Goal: Task Accomplishment & Management: Use online tool/utility

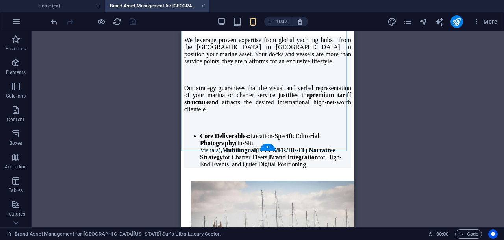
scroll to position [1741, 0]
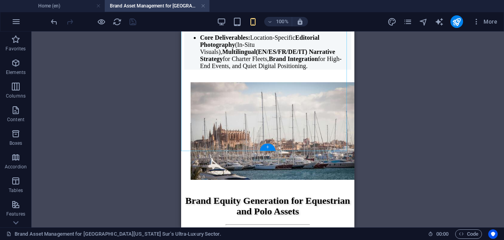
drag, startPoint x: 270, startPoint y: 148, endPoint x: 93, endPoint y: 114, distance: 180.0
click at [270, 148] on div "+" at bounding box center [267, 147] width 15 height 7
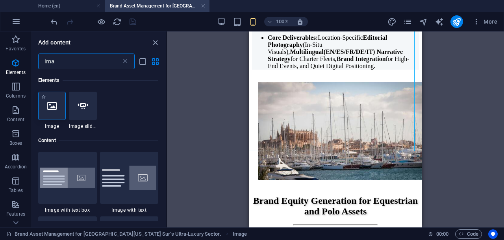
scroll to position [0, 0]
type input "ima"
click at [57, 106] on div at bounding box center [52, 106] width 28 height 28
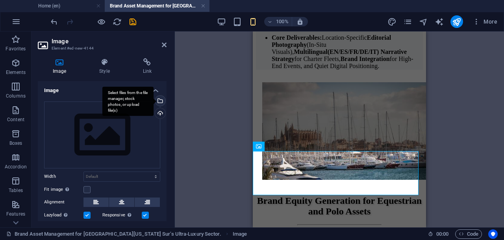
click at [154, 100] on div "Select files from the file manager, stock photos, or upload file(s)" at bounding box center [127, 102] width 51 height 30
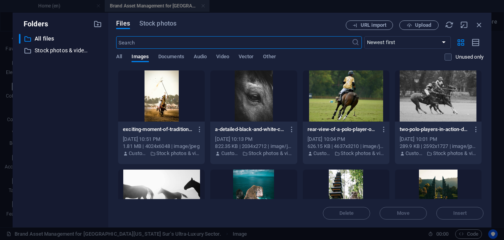
scroll to position [246, 0]
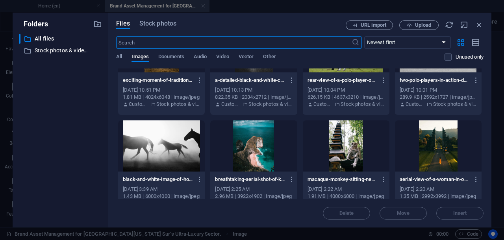
click at [184, 153] on div at bounding box center [161, 146] width 87 height 51
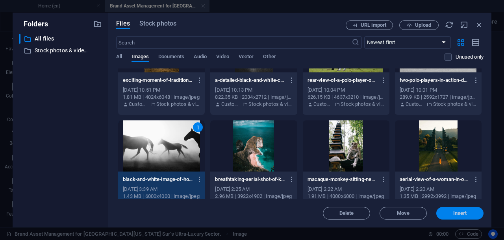
click at [454, 214] on span "Insert" at bounding box center [460, 213] width 14 height 5
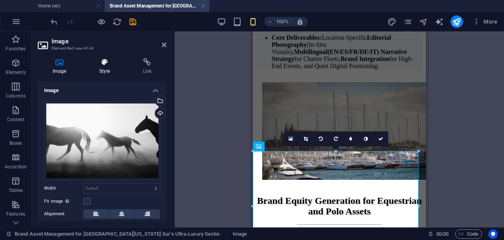
click at [106, 65] on icon at bounding box center [104, 62] width 40 height 8
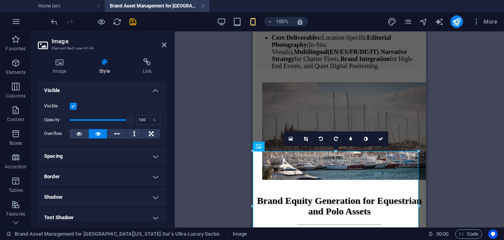
click at [134, 158] on h4 "Spacing" at bounding box center [102, 156] width 129 height 19
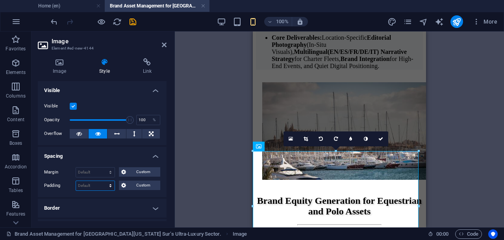
click at [93, 186] on select "Default px rem % vh vw Custom" at bounding box center [95, 185] width 39 height 9
select select "rem"
click at [103, 181] on select "Default px rem % vh vw Custom" at bounding box center [95, 185] width 39 height 9
type input "1"
click at [380, 138] on icon at bounding box center [380, 139] width 5 height 5
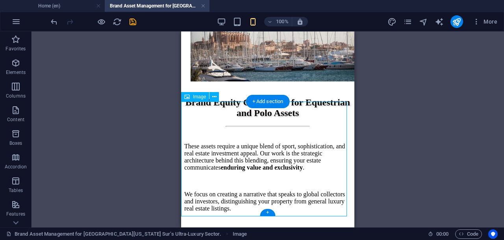
scroll to position [1790, 0]
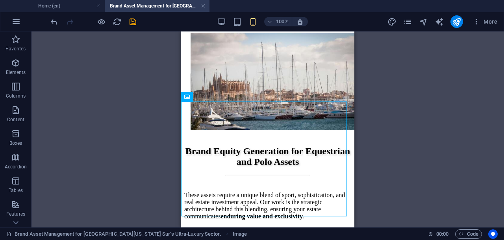
drag, startPoint x: 379, startPoint y: 141, endPoint x: 172, endPoint y: 127, distance: 207.2
click at [379, 141] on div "Drag here to replace the existing content. Press “Ctrl” if you want to create a…" at bounding box center [268, 130] width 473 height 196
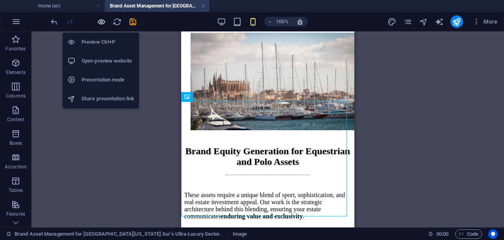
click at [100, 21] on icon "button" at bounding box center [101, 21] width 9 height 9
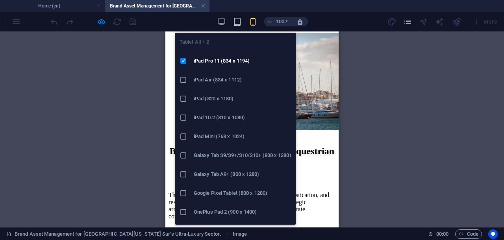
click at [236, 23] on icon "button" at bounding box center [237, 21] width 9 height 9
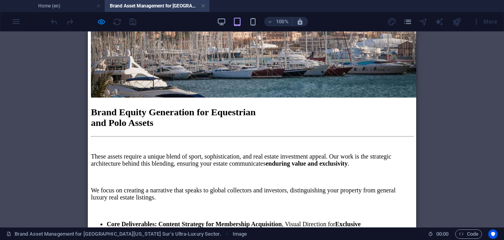
scroll to position [1923, 0]
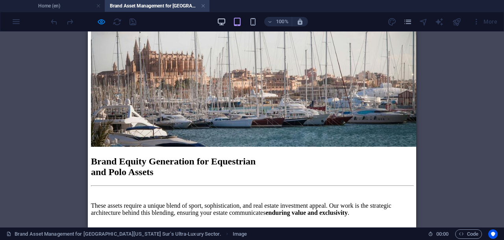
click at [219, 20] on icon "button" at bounding box center [221, 21] width 9 height 9
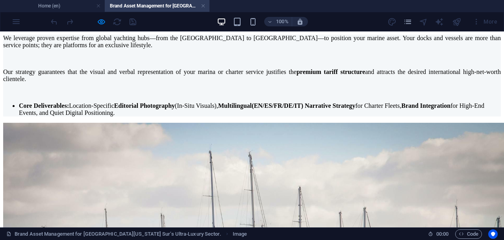
scroll to position [1732, 0]
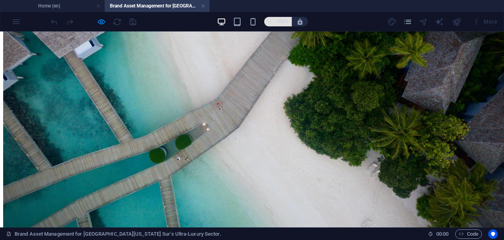
click at [271, 22] on icon "button" at bounding box center [270, 21] width 6 height 5
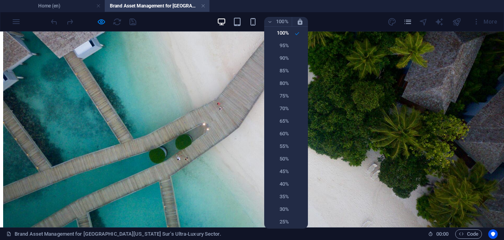
click at [270, 21] on div at bounding box center [252, 120] width 504 height 240
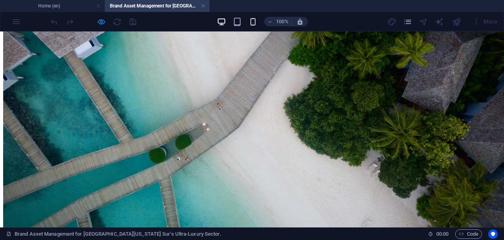
click at [252, 22] on icon "button" at bounding box center [252, 21] width 9 height 9
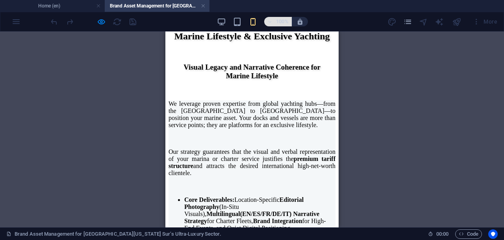
click at [280, 19] on h6 "100%" at bounding box center [282, 21] width 13 height 9
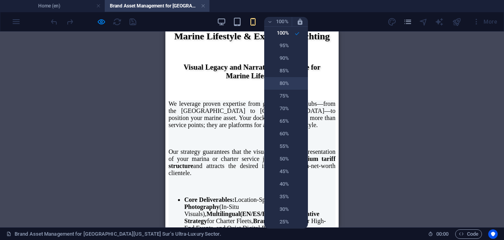
click at [283, 82] on h6 "80%" at bounding box center [279, 83] width 20 height 9
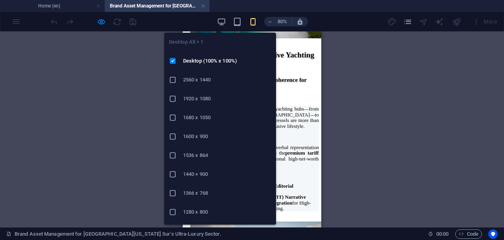
click at [221, 19] on icon "button" at bounding box center [221, 21] width 9 height 9
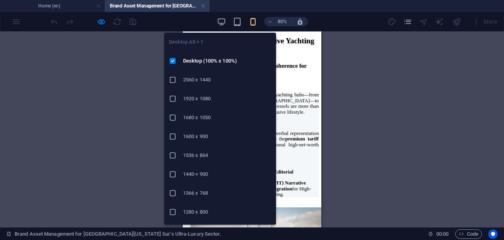
scroll to position [1984, 0]
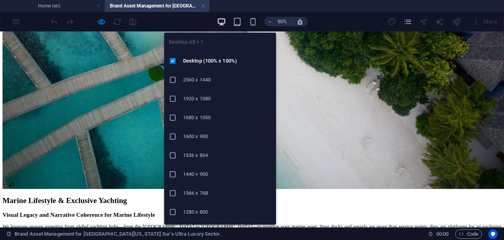
click at [221, 19] on icon "button" at bounding box center [221, 21] width 9 height 9
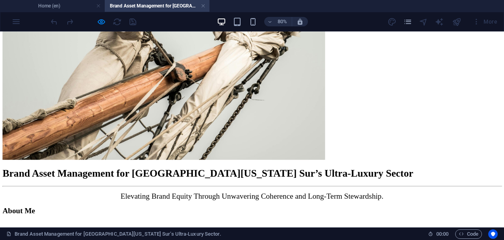
scroll to position [951, 0]
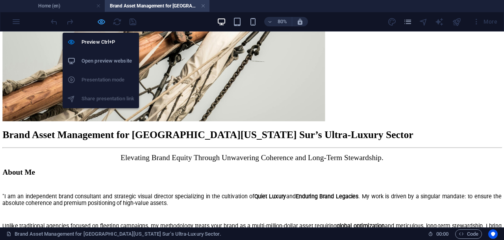
click at [101, 19] on icon "button" at bounding box center [101, 21] width 9 height 9
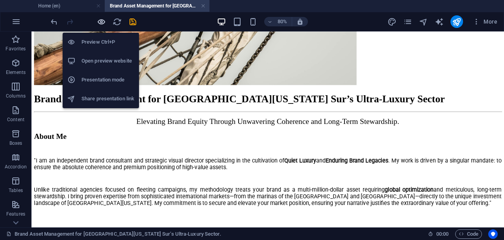
scroll to position [960, 0]
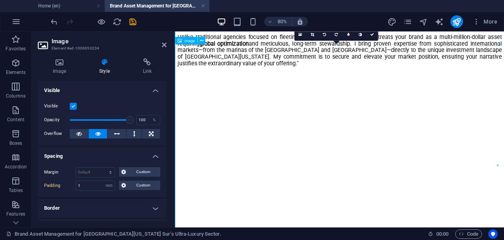
scroll to position [1007, 0]
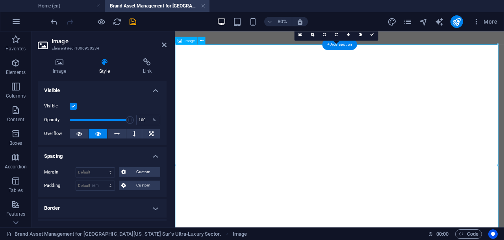
select select "DISABLED_OPTION_VALUE"
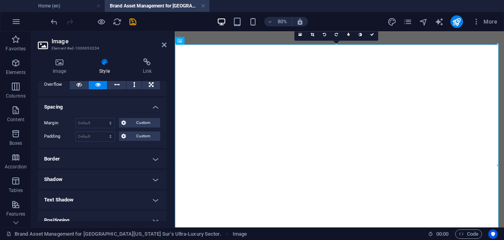
scroll to position [98, 0]
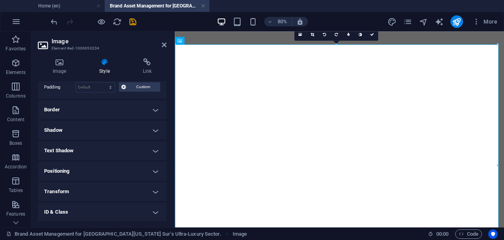
click at [150, 173] on h4 "Positioning" at bounding box center [102, 171] width 129 height 19
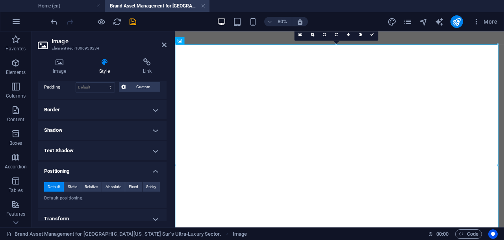
scroll to position [148, 0]
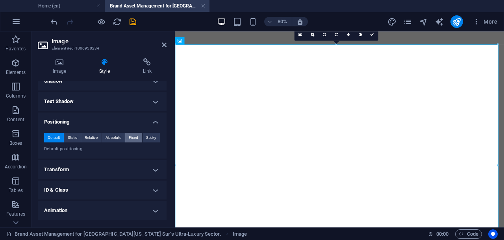
click at [130, 136] on span "Fixed" at bounding box center [133, 137] width 9 height 9
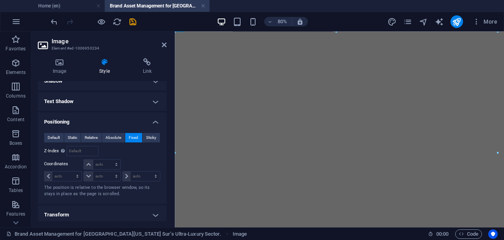
scroll to position [2030, 0]
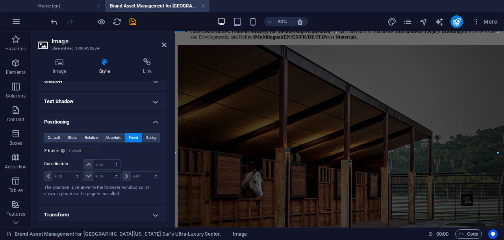
click at [153, 121] on h4 "Positioning" at bounding box center [102, 120] width 129 height 14
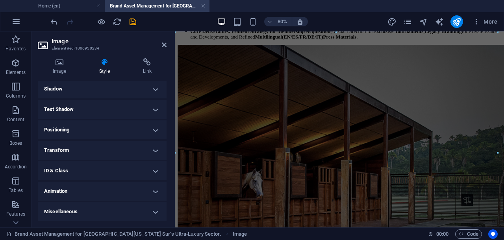
scroll to position [139, 0]
click at [165, 43] on icon at bounding box center [164, 45] width 5 height 6
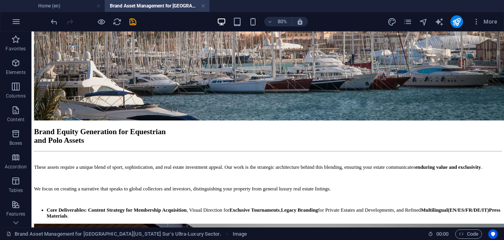
scroll to position [2227, 0]
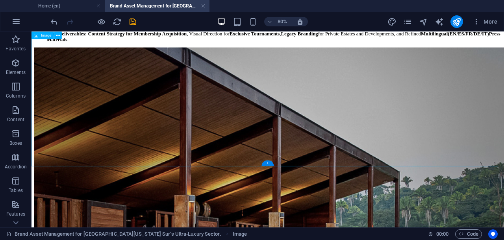
click at [134, 20] on icon "save" at bounding box center [132, 21] width 9 height 9
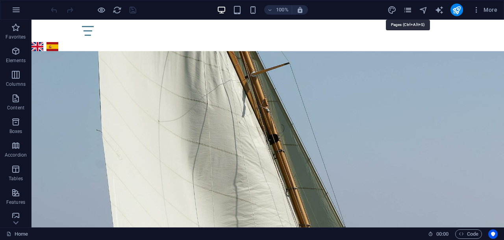
click at [406, 8] on icon "pages" at bounding box center [407, 10] width 9 height 9
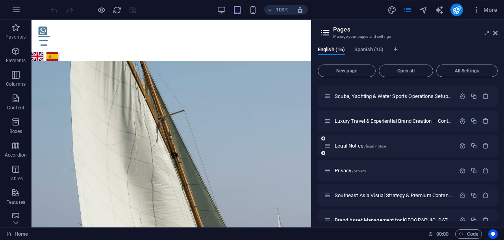
scroll to position [259, 0]
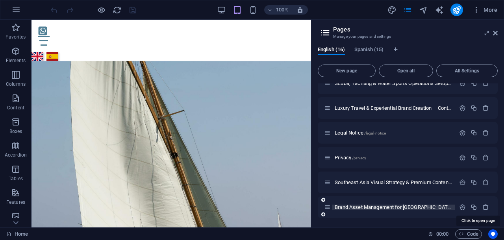
click at [357, 208] on span "Brand Asset Management for [GEOGRAPHIC_DATA][US_STATE] Sur’s Ultra-Luxury Secto…" at bounding box center [500, 207] width 330 height 6
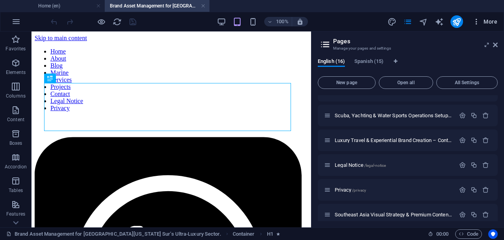
scroll to position [132, 0]
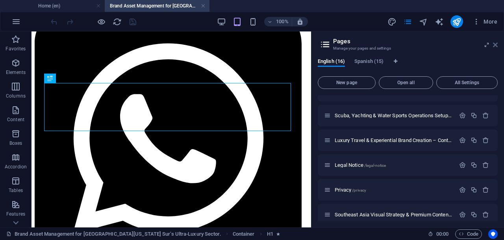
click at [496, 43] on icon at bounding box center [495, 45] width 5 height 6
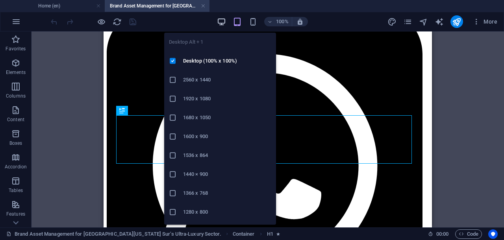
click at [219, 21] on icon "button" at bounding box center [221, 21] width 9 height 9
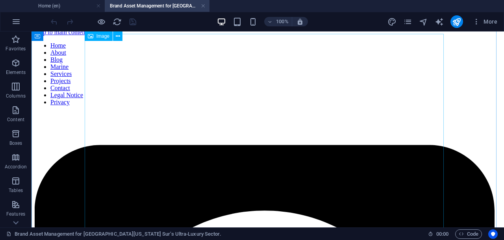
scroll to position [0, 0]
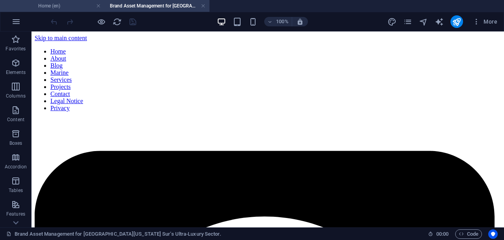
click at [45, 7] on h4 "Home (en)" at bounding box center [52, 6] width 105 height 9
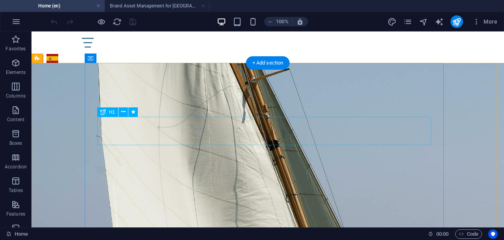
click at [266, 91] on div "Alcabri Lifestyle Circle" at bounding box center [268, 77] width 334 height 28
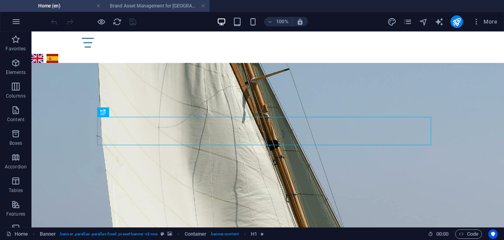
click at [164, 6] on h4 "Brand Asset Management for [GEOGRAPHIC_DATA][US_STATE] Sur’s Ultra-Luxury Secto…" at bounding box center [157, 6] width 105 height 9
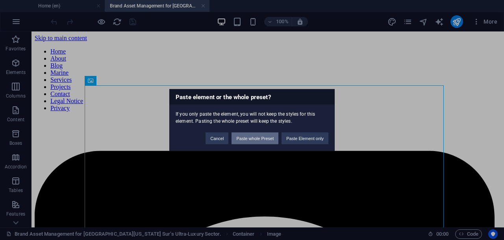
click at [263, 141] on button "Paste whole Preset" at bounding box center [255, 139] width 47 height 12
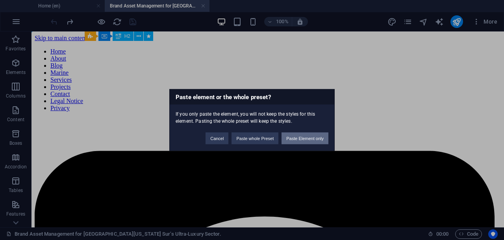
click at [291, 140] on button "Paste Element only" at bounding box center [305, 139] width 47 height 12
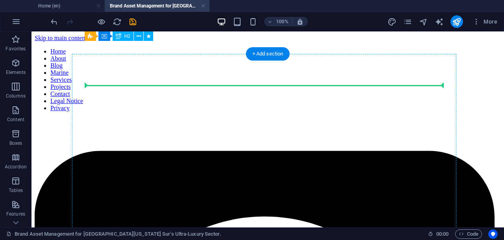
drag, startPoint x: 302, startPoint y: 208, endPoint x: 294, endPoint y: 121, distance: 87.8
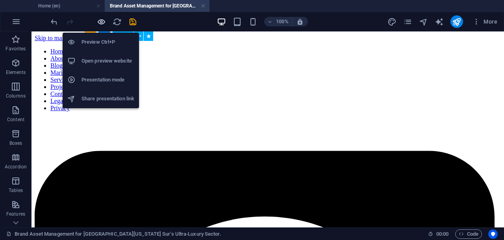
click at [102, 17] on icon "button" at bounding box center [101, 21] width 9 height 9
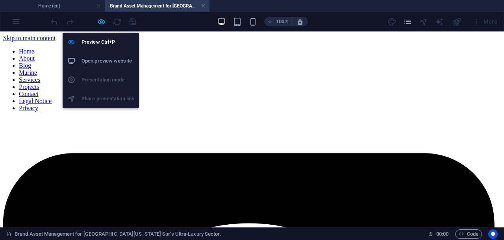
click at [102, 20] on icon "button" at bounding box center [101, 21] width 9 height 9
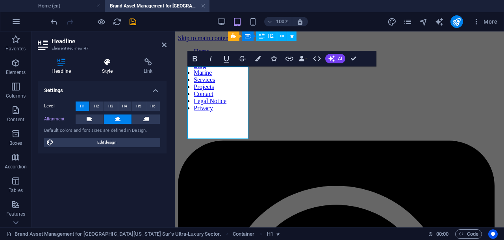
click at [111, 61] on icon at bounding box center [107, 62] width 39 height 8
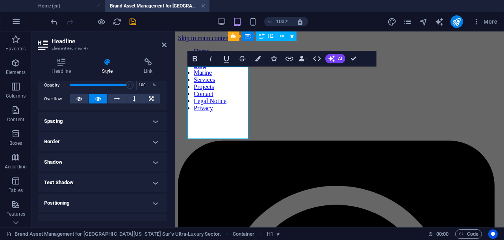
scroll to position [148, 0]
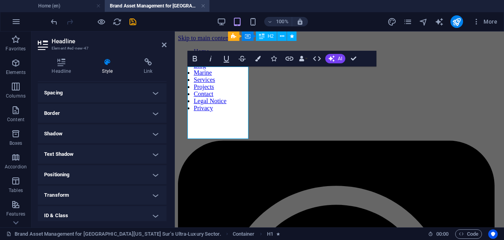
click at [157, 152] on h4 "Text Shadow" at bounding box center [102, 154] width 129 height 19
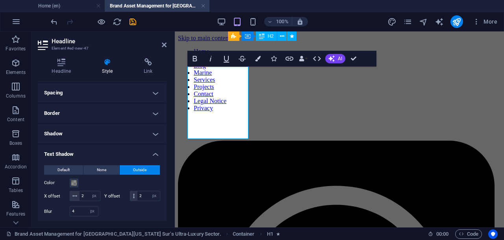
click at [145, 171] on span "Outside" at bounding box center [139, 169] width 13 height 9
click at [139, 171] on span "Outside" at bounding box center [139, 169] width 13 height 9
click at [163, 43] on icon at bounding box center [164, 45] width 5 height 6
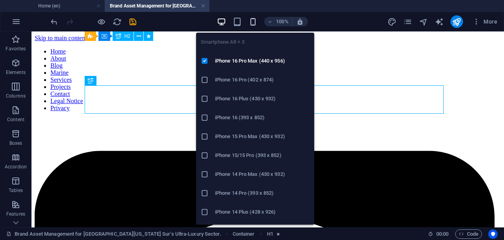
click at [254, 20] on icon "button" at bounding box center [252, 21] width 9 height 9
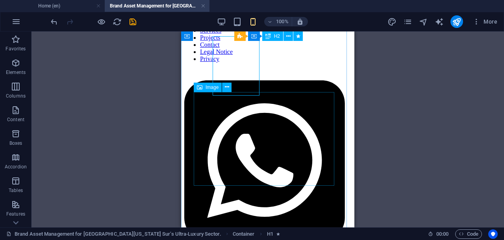
scroll to position [0, 0]
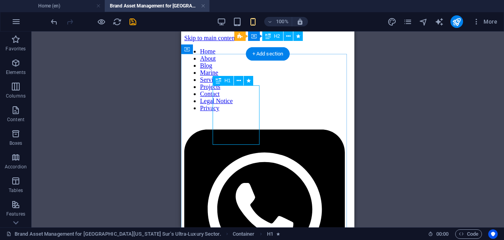
select select "px"
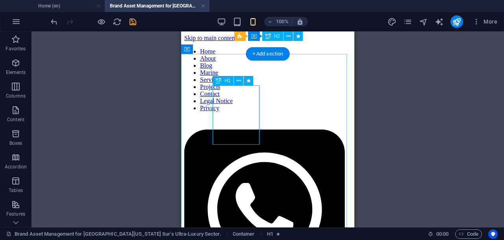
select select "px"
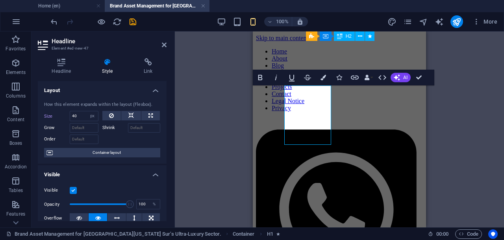
type input "10"
click at [331, 38] on div "H2" at bounding box center [330, 36] width 21 height 9
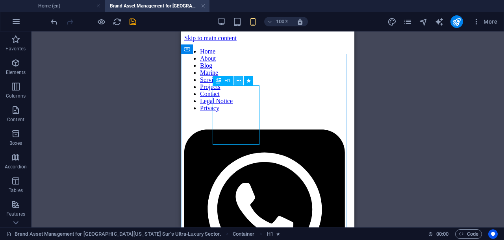
click at [237, 82] on icon at bounding box center [239, 81] width 4 height 8
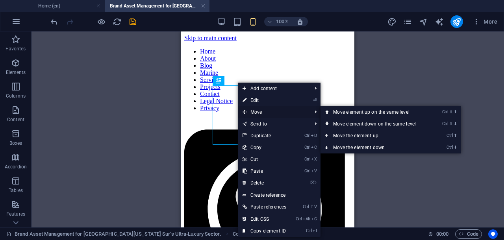
click at [253, 111] on span "Move" at bounding box center [273, 112] width 71 height 12
click at [257, 111] on span "Move" at bounding box center [273, 112] width 71 height 12
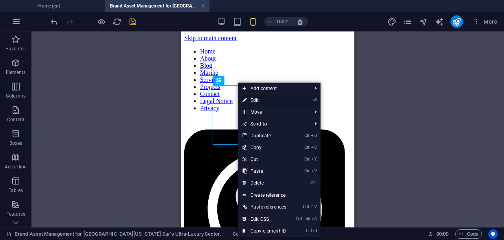
click at [254, 98] on link "⏎ Edit" at bounding box center [264, 101] width 53 height 12
select select "px"
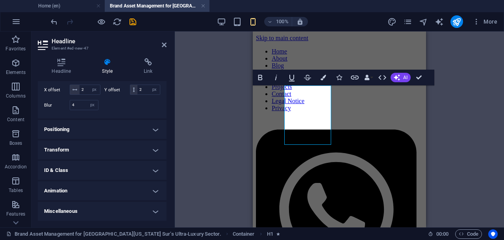
scroll to position [263, 0]
click at [153, 132] on h4 "Positioning" at bounding box center [102, 129] width 129 height 19
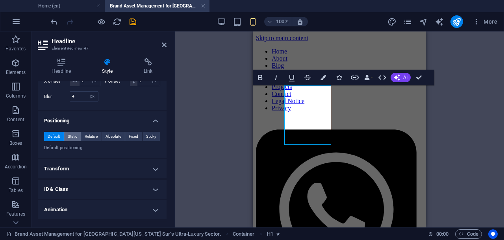
click at [76, 141] on span "Static" at bounding box center [72, 136] width 9 height 9
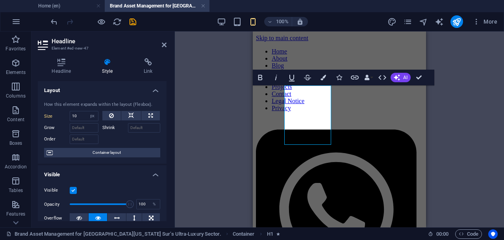
scroll to position [0, 0]
click at [57, 64] on icon at bounding box center [61, 62] width 47 height 8
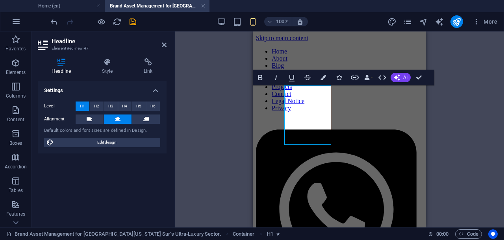
click at [117, 120] on icon at bounding box center [118, 119] width 6 height 9
click at [81, 105] on span "H1" at bounding box center [82, 106] width 5 height 9
click at [105, 62] on icon at bounding box center [107, 62] width 39 height 8
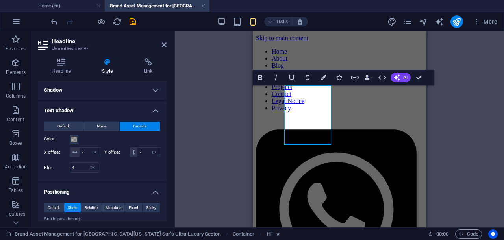
scroll to position [143, 0]
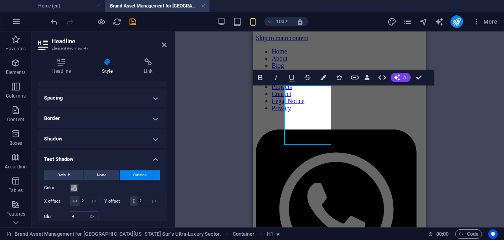
click at [154, 96] on h4 "Spacing" at bounding box center [102, 98] width 129 height 19
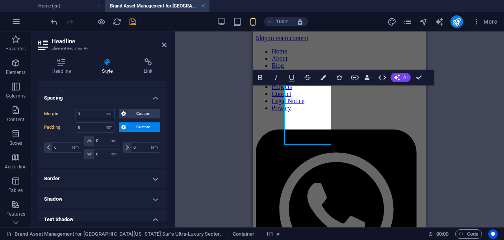
drag, startPoint x: 82, startPoint y: 114, endPoint x: 76, endPoint y: 114, distance: 5.5
click at [76, 114] on input "3" at bounding box center [95, 113] width 39 height 9
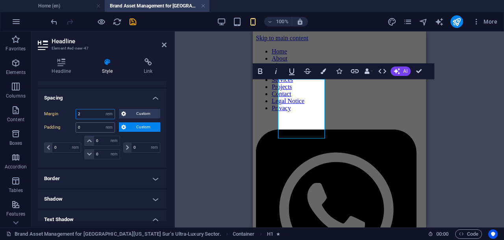
type input "2"
drag, startPoint x: 83, startPoint y: 124, endPoint x: 76, endPoint y: 124, distance: 7.1
click at [76, 124] on input "0" at bounding box center [95, 127] width 39 height 9
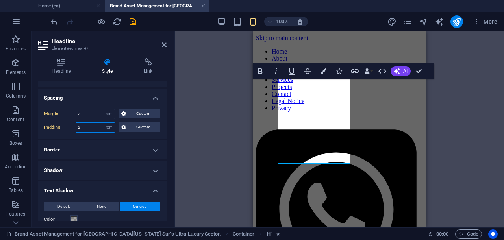
drag, startPoint x: 82, startPoint y: 129, endPoint x: 77, endPoint y: 128, distance: 4.3
click at [77, 128] on input "2" at bounding box center [95, 127] width 39 height 9
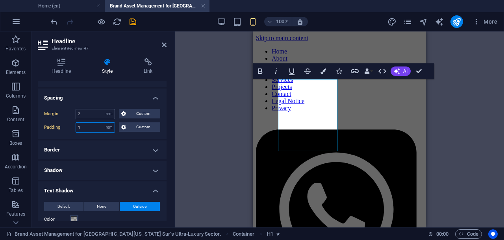
type input "1"
click at [83, 114] on input "2" at bounding box center [95, 113] width 39 height 9
drag, startPoint x: 83, startPoint y: 115, endPoint x: 77, endPoint y: 114, distance: 5.5
click at [77, 114] on input "2" at bounding box center [95, 113] width 39 height 9
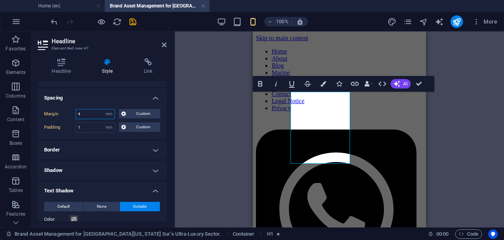
drag, startPoint x: 81, startPoint y: 115, endPoint x: 74, endPoint y: 113, distance: 7.3
click at [74, 113] on div "Margin 4 Default auto px % rem vw vh Custom Custom" at bounding box center [102, 114] width 116 height 10
type input "5"
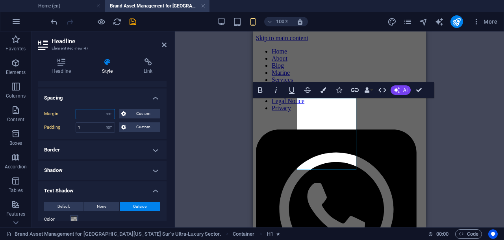
type input "6"
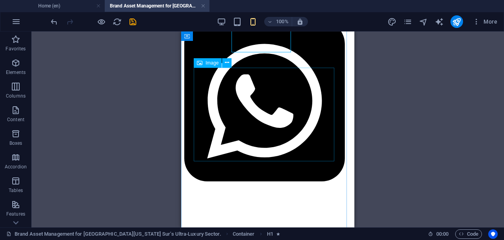
scroll to position [0, 0]
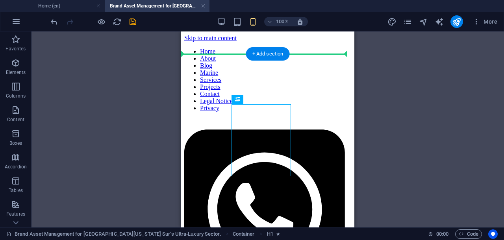
drag, startPoint x: 270, startPoint y: 129, endPoint x: 272, endPoint y: 87, distance: 41.4
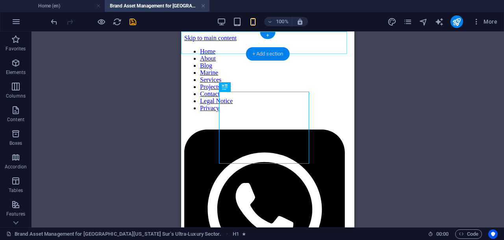
click at [266, 52] on div "+ Add section" at bounding box center [268, 53] width 44 height 13
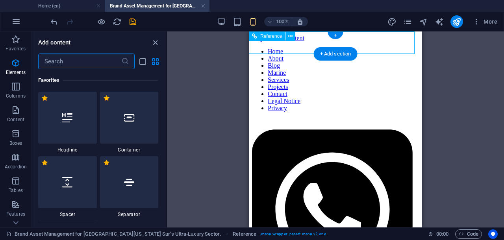
scroll to position [1507, 0]
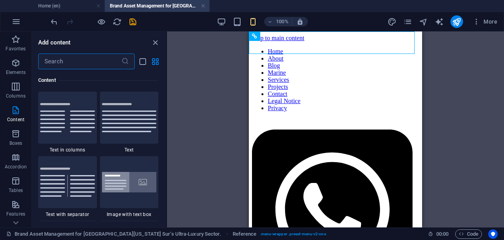
click at [106, 59] on input "text" at bounding box center [79, 62] width 83 height 16
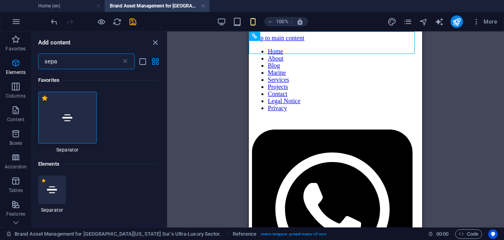
scroll to position [0, 0]
type input "sepa"
click at [72, 119] on icon at bounding box center [67, 118] width 10 height 10
select select "%"
select select "px"
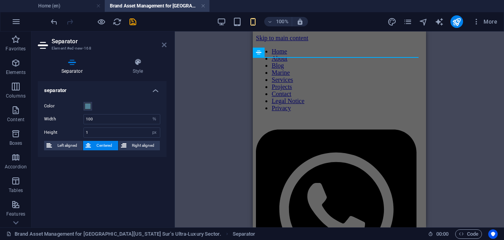
click at [162, 45] on icon at bounding box center [164, 45] width 5 height 6
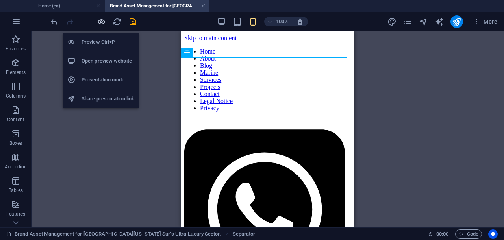
click at [104, 22] on icon "button" at bounding box center [101, 21] width 9 height 9
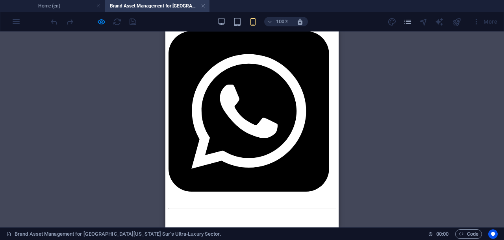
scroll to position [49, 0]
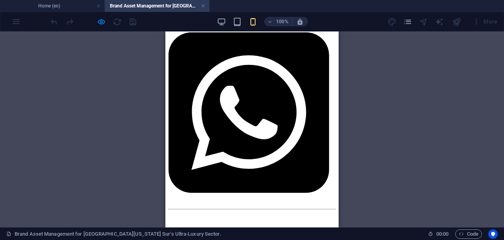
scroll to position [98, 0]
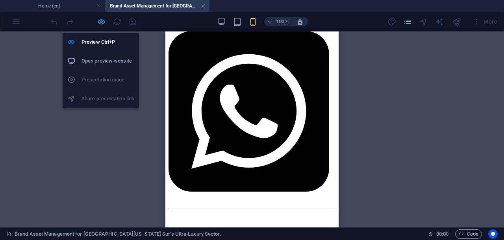
click at [102, 20] on icon "button" at bounding box center [101, 21] width 9 height 9
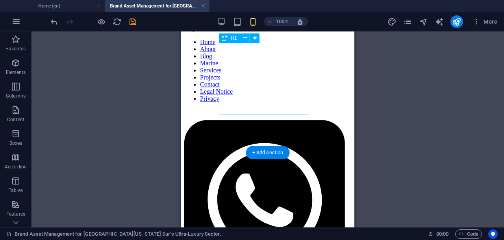
scroll to position [0, 0]
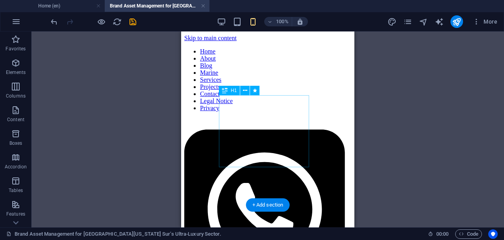
select select "rem"
select select "px"
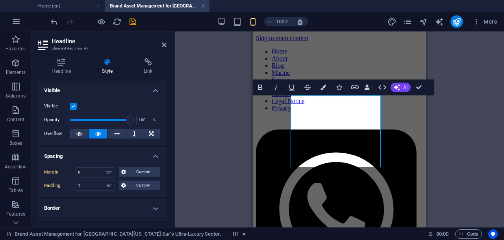
click at [78, 184] on input "1" at bounding box center [95, 185] width 39 height 9
type input "0"
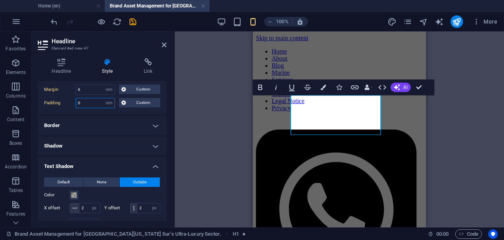
scroll to position [98, 0]
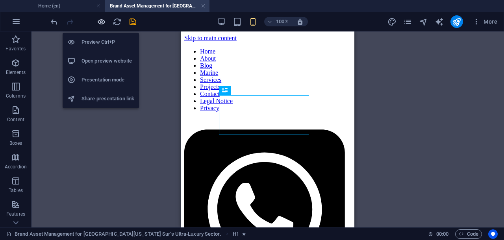
click at [102, 19] on icon "button" at bounding box center [101, 21] width 9 height 9
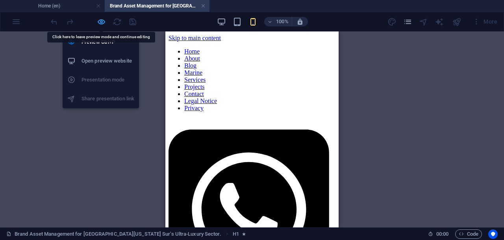
click at [98, 20] on icon "button" at bounding box center [101, 21] width 9 height 9
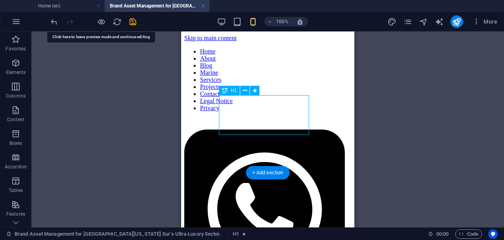
select select "rem"
select select "px"
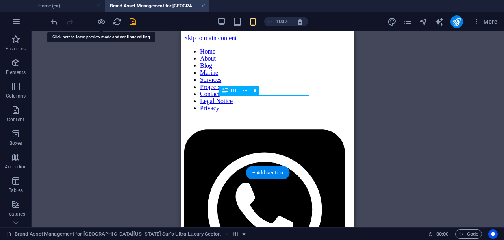
select select "px"
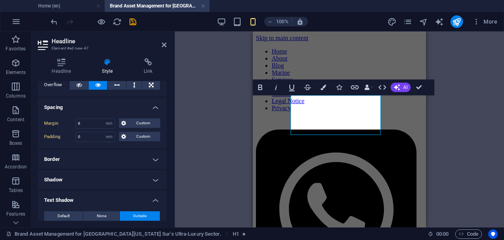
scroll to position [49, 0]
click at [117, 156] on h4 "Border" at bounding box center [102, 159] width 129 height 19
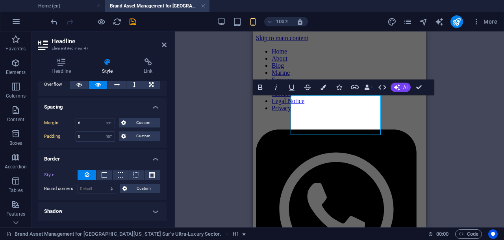
click at [83, 172] on button at bounding box center [87, 175] width 19 height 10
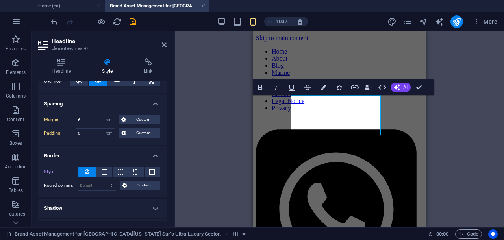
scroll to position [98, 0]
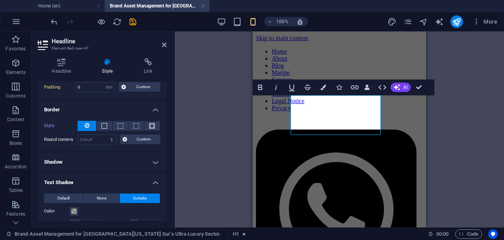
click at [152, 161] on h4 "Shadow" at bounding box center [102, 162] width 129 height 19
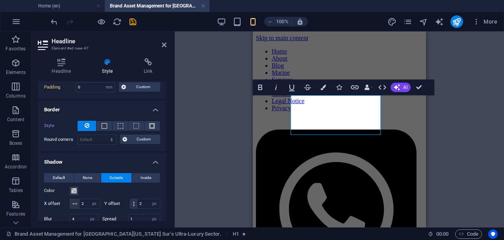
scroll to position [148, 0]
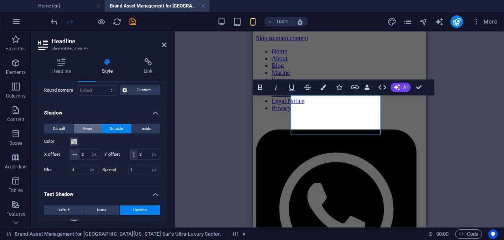
click at [85, 128] on span "None" at bounding box center [87, 128] width 9 height 9
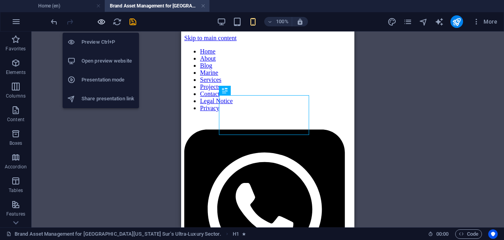
click at [101, 22] on icon "button" at bounding box center [101, 21] width 9 height 9
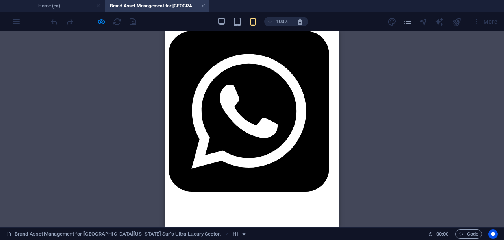
scroll to position [49, 0]
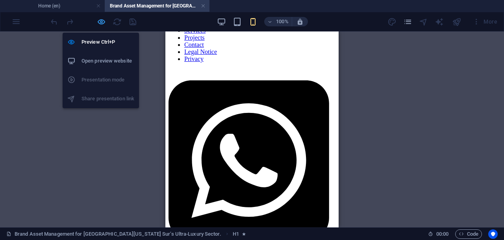
click at [97, 21] on icon "button" at bounding box center [101, 21] width 9 height 9
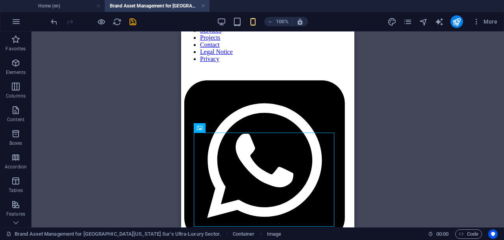
drag, startPoint x: 258, startPoint y: 140, endPoint x: 259, endPoint y: 106, distance: 34.7
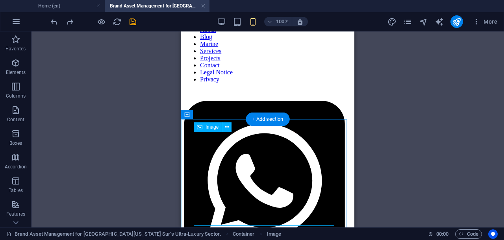
scroll to position [1, 0]
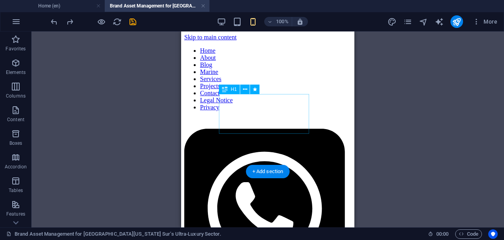
select select "rem"
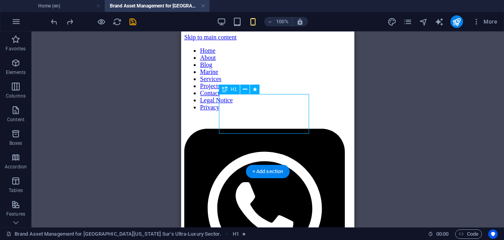
select select "px"
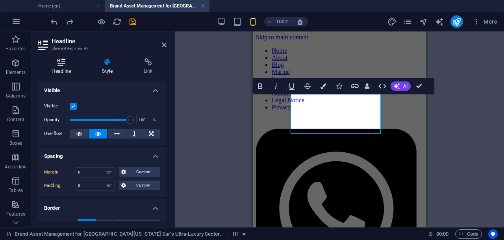
click at [57, 64] on icon at bounding box center [61, 62] width 47 height 8
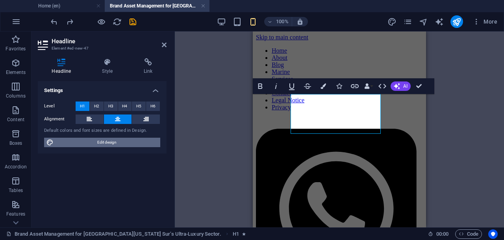
click at [102, 143] on span "Edit design" at bounding box center [107, 142] width 102 height 9
select select "500"
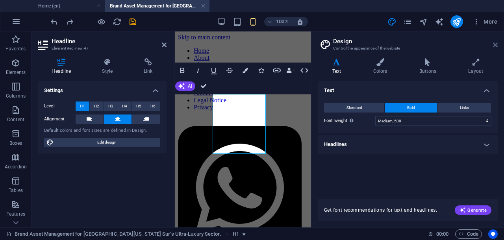
click at [495, 44] on icon at bounding box center [495, 45] width 5 height 6
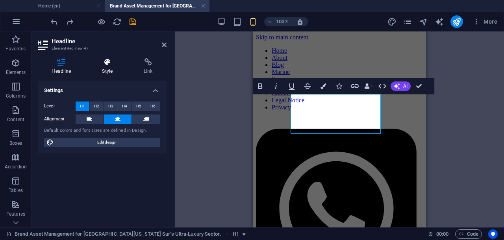
click at [108, 66] on h4 "Style" at bounding box center [109, 66] width 42 height 17
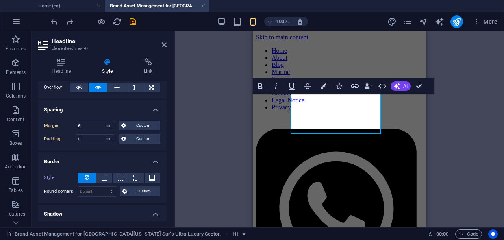
scroll to position [49, 0]
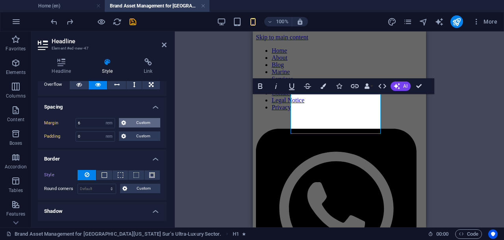
click at [127, 125] on button "Custom" at bounding box center [139, 122] width 41 height 9
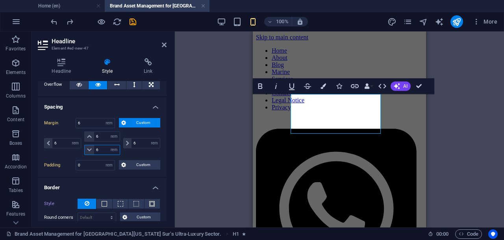
drag, startPoint x: 101, startPoint y: 149, endPoint x: 94, endPoint y: 149, distance: 7.1
click at [94, 149] on input "6" at bounding box center [106, 149] width 25 height 9
type input "3"
select select "DISABLED_OPTION_VALUE"
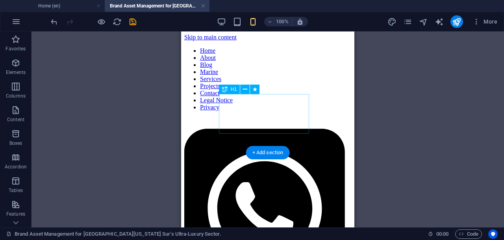
select select "rem"
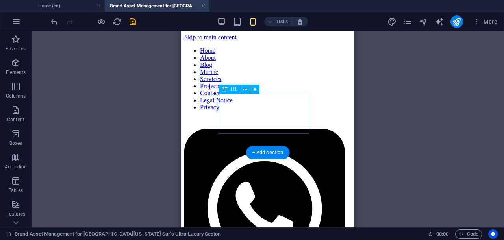
select select "rem"
select select "px"
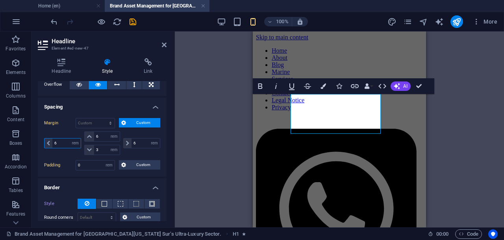
drag, startPoint x: 59, startPoint y: 143, endPoint x: 53, endPoint y: 144, distance: 6.3
click at [53, 144] on input "6" at bounding box center [66, 143] width 28 height 9
type input "5"
click at [132, 141] on input "6" at bounding box center [146, 143] width 28 height 9
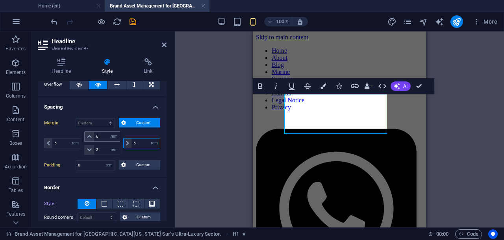
type input "5"
drag, startPoint x: 98, startPoint y: 137, endPoint x: 93, endPoint y: 137, distance: 5.1
click at [93, 137] on div "6 auto px % rem vw vh" at bounding box center [101, 137] width 35 height 10
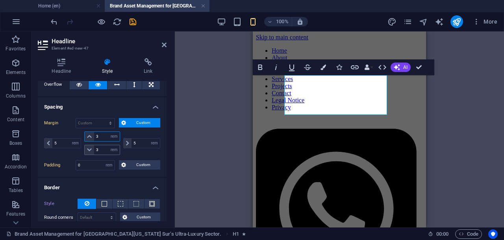
type input "3"
click at [95, 151] on input "3" at bounding box center [106, 149] width 25 height 9
click at [95, 150] on input "2" at bounding box center [106, 149] width 25 height 9
type input "1"
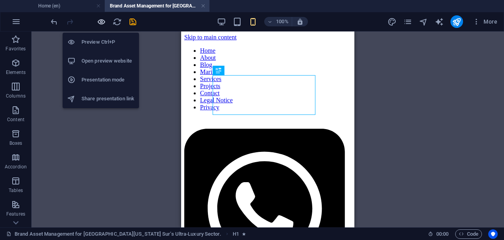
click at [102, 22] on icon "button" at bounding box center [101, 21] width 9 height 9
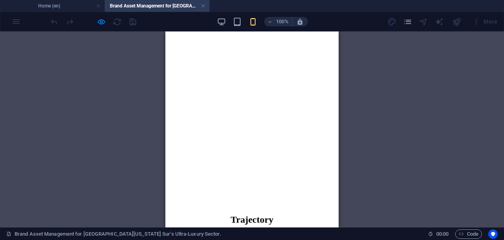
scroll to position [1035, 0]
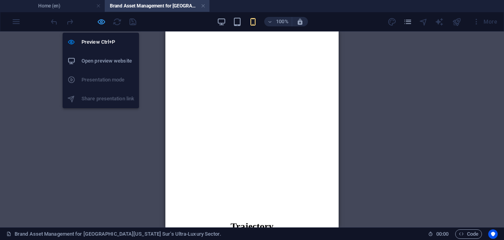
click at [101, 22] on icon "button" at bounding box center [101, 21] width 9 height 9
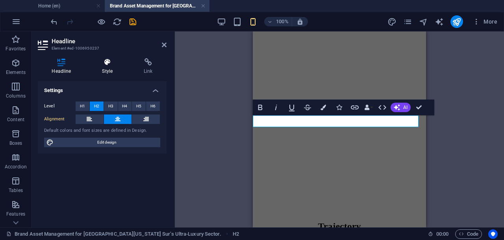
click at [102, 70] on h4 "Style" at bounding box center [109, 66] width 42 height 17
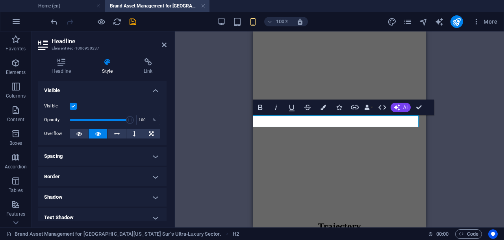
click at [124, 158] on h4 "Spacing" at bounding box center [102, 156] width 129 height 19
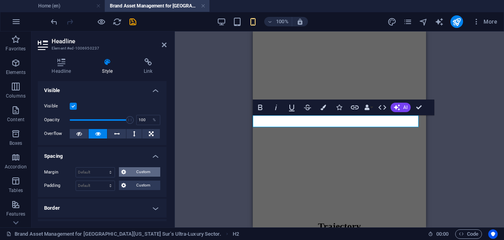
click at [136, 171] on span "Custom" at bounding box center [143, 171] width 30 height 9
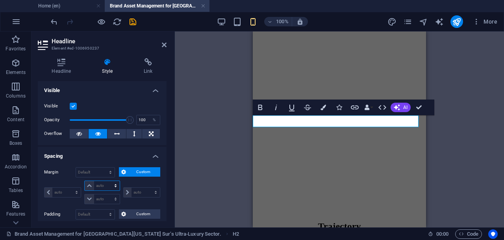
click at [101, 186] on select "auto px % rem vw vh" at bounding box center [102, 185] width 35 height 9
select select "rem"
click at [108, 181] on select "auto px % rem vw vh" at bounding box center [102, 185] width 35 height 9
type input "0"
select select "px"
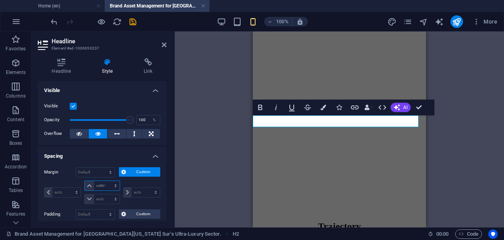
type input "0"
select select "px"
type input "0"
select select "px"
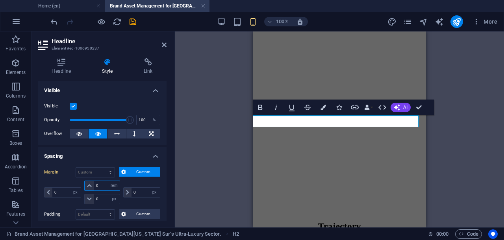
type input "1"
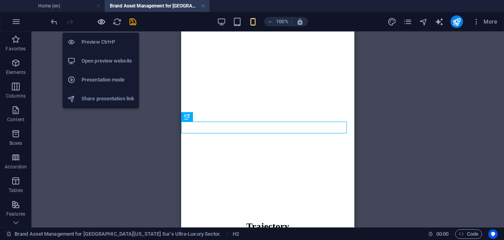
click at [101, 22] on icon "button" at bounding box center [101, 21] width 9 height 9
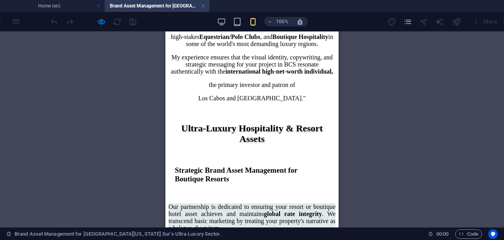
scroll to position [1379, 0]
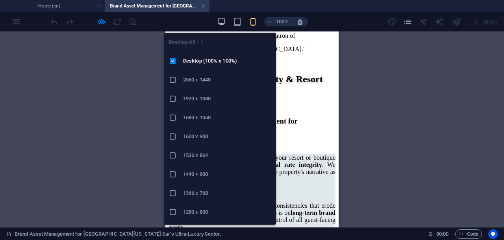
click at [224, 21] on icon "button" at bounding box center [221, 21] width 9 height 9
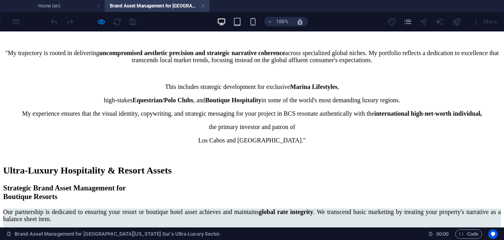
scroll to position [1413, 0]
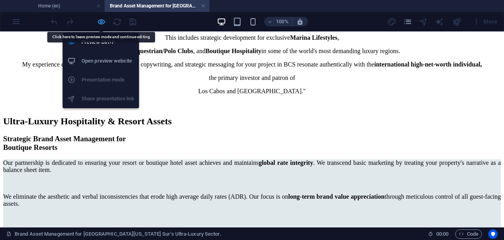
click at [101, 20] on icon "button" at bounding box center [101, 21] width 9 height 9
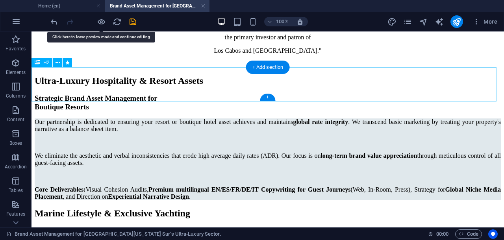
drag, startPoint x: 141, startPoint y: 51, endPoint x: 172, endPoint y: 83, distance: 44.6
click at [172, 83] on div "H1 Container Reference Image Container Banner Container Banner Container Spacer…" at bounding box center [268, 130] width 473 height 196
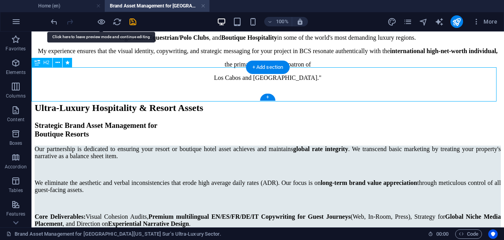
scroll to position [1295, 0]
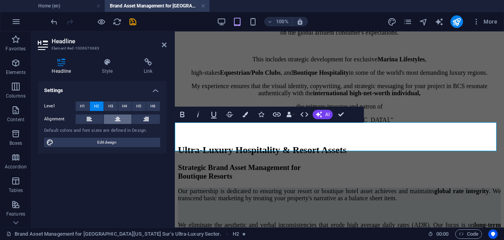
click at [115, 120] on button at bounding box center [118, 119] width 28 height 9
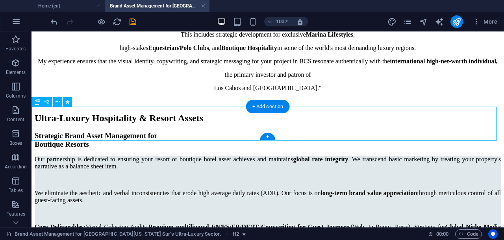
scroll to position [1385, 0]
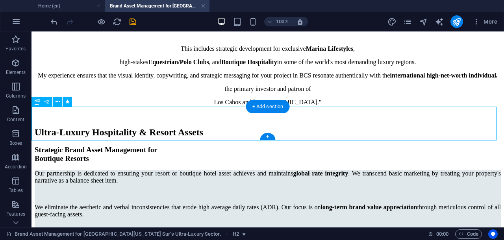
scroll to position [1384, 0]
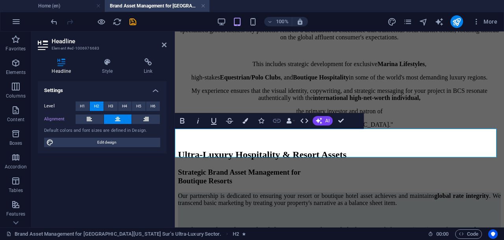
scroll to position [1289, 0]
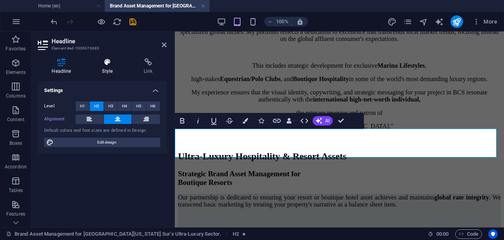
click at [111, 70] on h4 "Style" at bounding box center [109, 66] width 42 height 17
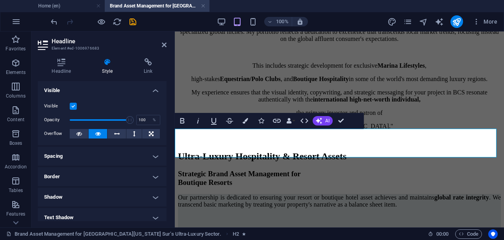
click at [126, 154] on h4 "Spacing" at bounding box center [102, 156] width 129 height 19
click at [126, 153] on h4 "Spacing" at bounding box center [102, 156] width 129 height 19
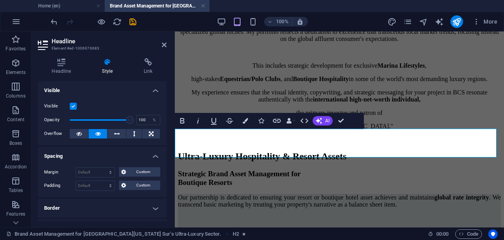
scroll to position [49, 0]
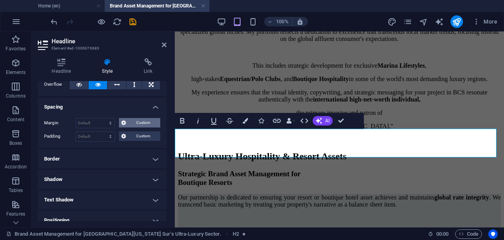
click at [130, 123] on span "Custom" at bounding box center [143, 122] width 30 height 9
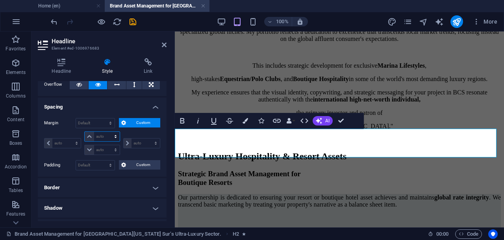
click at [104, 136] on select "auto px % rem vw vh" at bounding box center [102, 136] width 35 height 9
select select "rem"
click at [108, 132] on select "auto px % rem vw vh" at bounding box center [102, 136] width 35 height 9
type input "0"
select select "px"
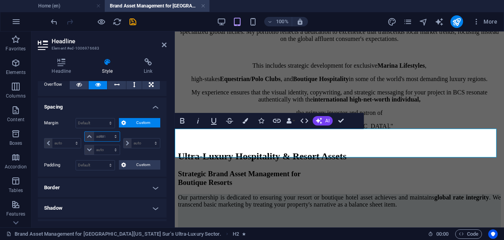
type input "0"
select select "px"
type input "0"
select select "px"
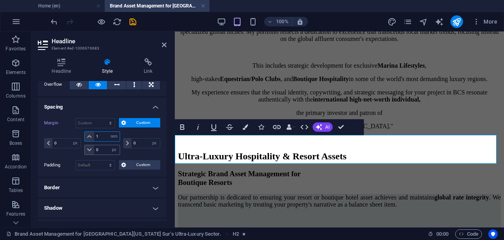
type input "1"
click at [100, 150] on input "0" at bounding box center [106, 149] width 25 height 9
type input "1"
click at [61, 141] on input "0" at bounding box center [66, 143] width 28 height 9
type input "5"
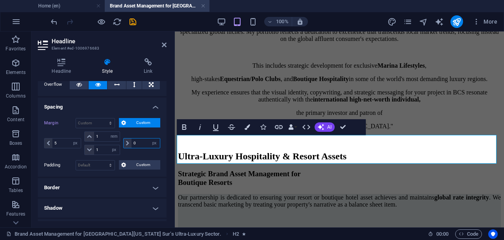
click at [135, 145] on input "0" at bounding box center [146, 143] width 28 height 9
type input "5"
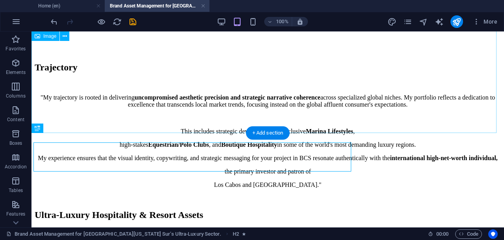
scroll to position [1281, 0]
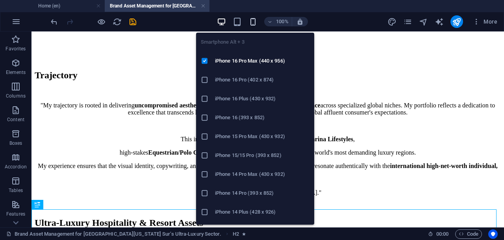
click at [254, 21] on icon "button" at bounding box center [252, 21] width 9 height 9
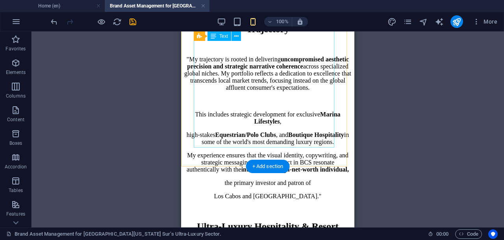
scroll to position [1429, 0]
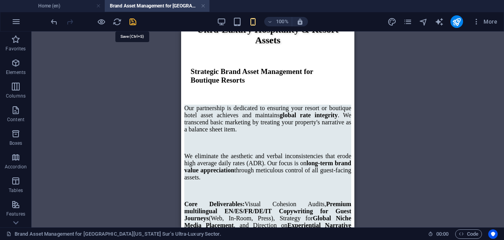
click at [131, 22] on icon "save" at bounding box center [132, 21] width 9 height 9
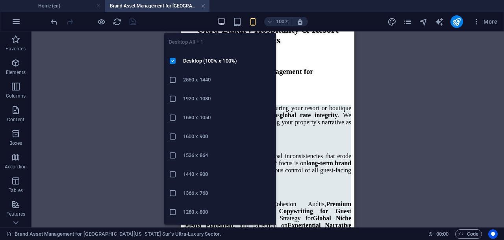
click at [220, 22] on icon "button" at bounding box center [221, 21] width 9 height 9
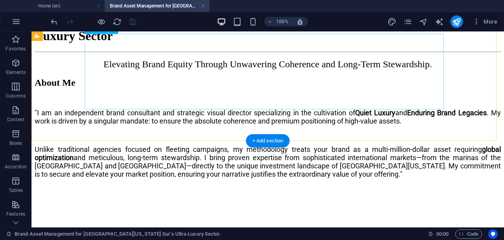
scroll to position [953, 0]
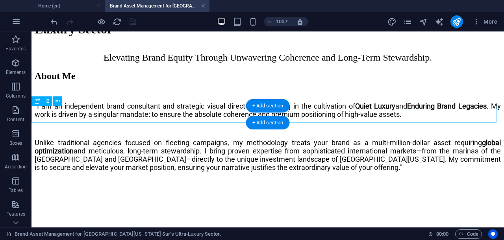
select select "px"
select select "rem"
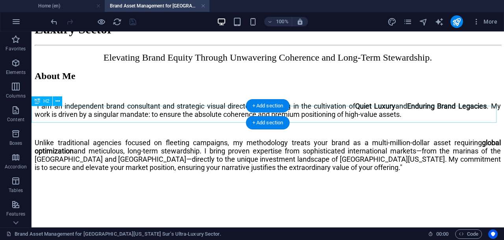
select select "px"
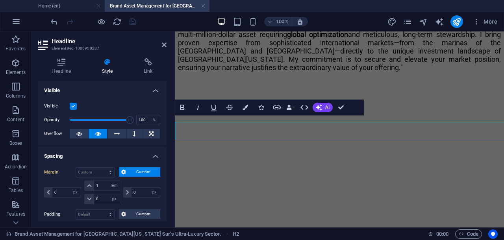
scroll to position [936, 0]
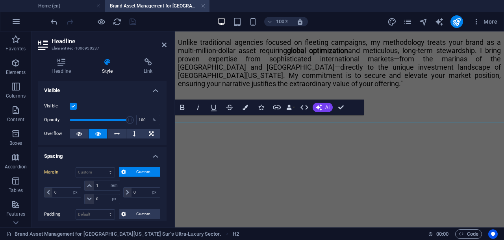
select select "DISABLED_OPTION_VALUE"
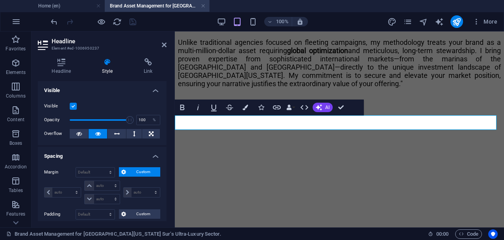
scroll to position [49, 0]
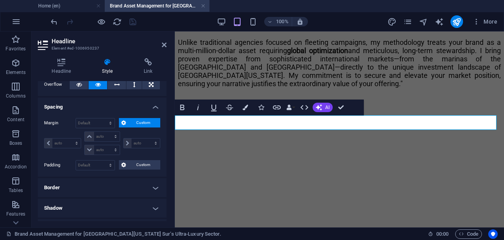
click at [152, 108] on h4 "Spacing" at bounding box center [102, 105] width 129 height 14
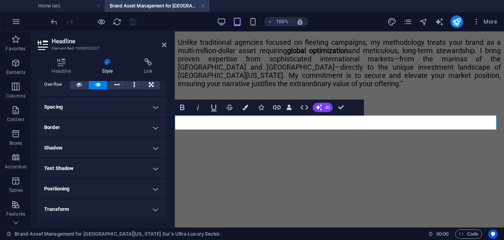
click at [152, 108] on h4 "Spacing" at bounding box center [102, 107] width 129 height 19
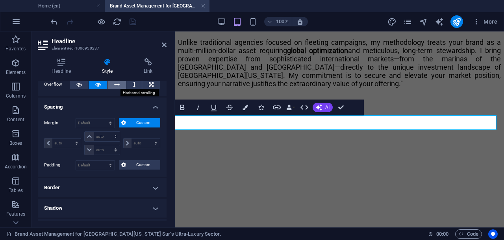
click at [119, 85] on button at bounding box center [117, 84] width 19 height 9
click at [99, 83] on icon at bounding box center [98, 84] width 6 height 9
click at [100, 137] on select "auto px % rem vw vh" at bounding box center [102, 136] width 35 height 9
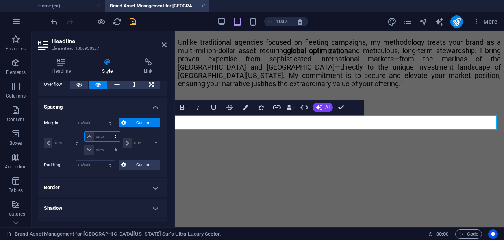
select select "rem"
click at [108, 132] on select "auto px % rem vw vh" at bounding box center [102, 136] width 35 height 9
type input "0"
select select "px"
type input "0"
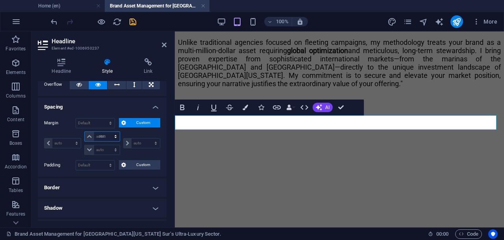
type input "0"
select select "px"
type input "0"
select select "px"
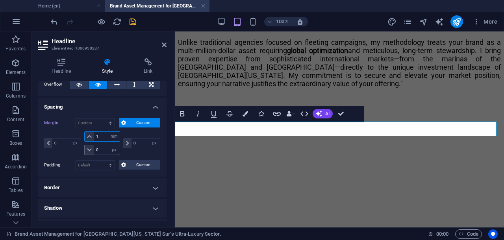
type input "1"
click at [101, 151] on input "0" at bounding box center [106, 149] width 25 height 9
type input "1"
drag, startPoint x: 61, startPoint y: 138, endPoint x: 54, endPoint y: 139, distance: 7.2
click at [54, 139] on input "0" at bounding box center [66, 143] width 28 height 9
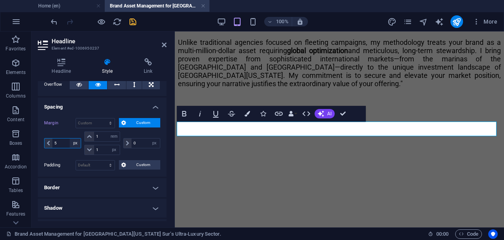
type input "5"
click at [72, 143] on select "auto px % rem vw vh" at bounding box center [75, 143] width 11 height 9
select select "rem"
click at [70, 139] on select "auto px % rem vw vh" at bounding box center [75, 143] width 11 height 9
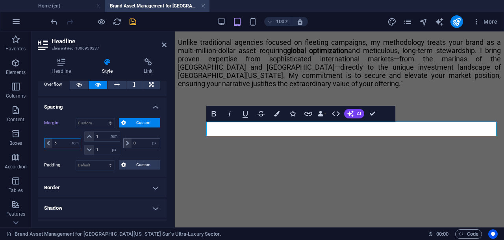
type input "5"
click at [137, 144] on input "0" at bounding box center [146, 143] width 28 height 9
type input "5"
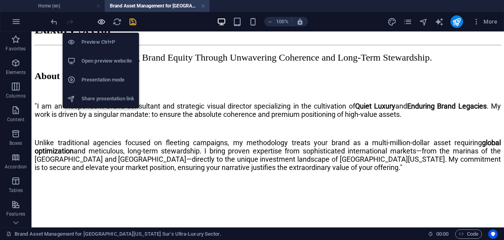
click at [100, 24] on icon "button" at bounding box center [101, 21] width 9 height 9
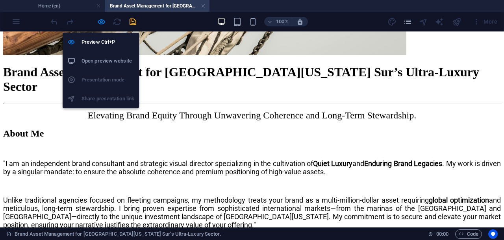
scroll to position [943, 0]
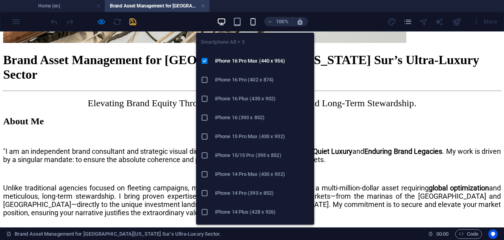
click at [254, 20] on icon "button" at bounding box center [252, 21] width 9 height 9
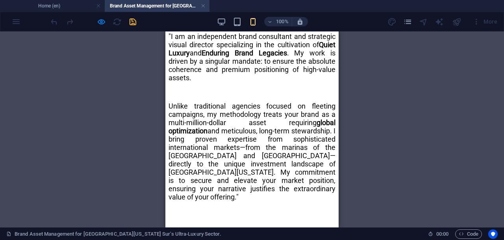
scroll to position [845, 0]
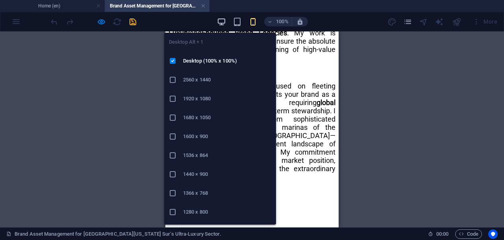
click at [219, 24] on icon "button" at bounding box center [221, 21] width 9 height 9
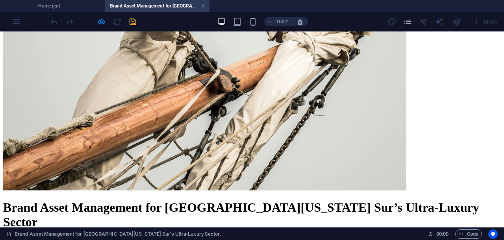
scroll to position [746, 0]
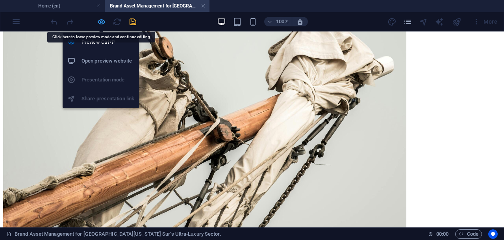
click at [99, 21] on icon "button" at bounding box center [101, 21] width 9 height 9
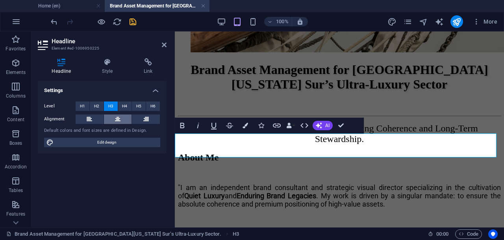
click at [120, 119] on icon at bounding box center [118, 119] width 6 height 9
click at [108, 64] on icon at bounding box center [107, 62] width 39 height 8
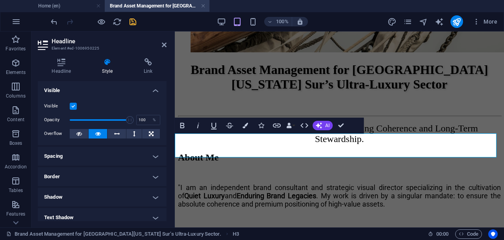
click at [135, 159] on h4 "Spacing" at bounding box center [102, 156] width 129 height 19
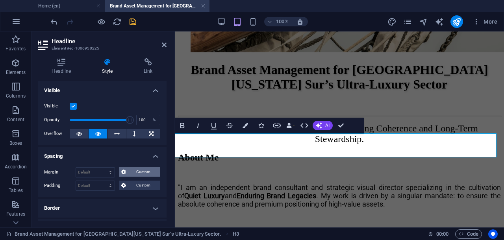
click at [131, 171] on span "Custom" at bounding box center [143, 171] width 30 height 9
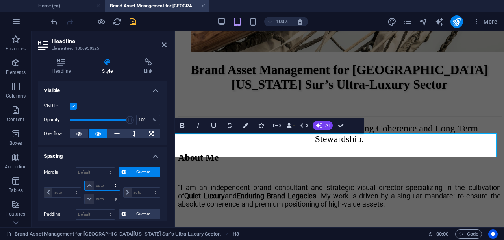
click at [113, 185] on select "auto px % rem vw vh" at bounding box center [102, 185] width 35 height 9
select select "rem"
click at [108, 181] on select "auto px % rem vw vh" at bounding box center [102, 185] width 35 height 9
type input "0"
select select "px"
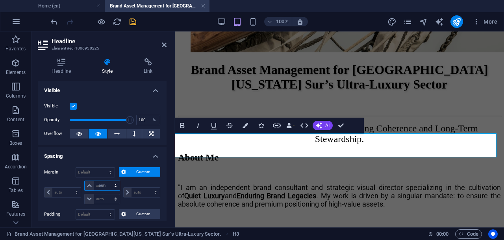
type input "0"
select select "px"
type input "0"
select select "px"
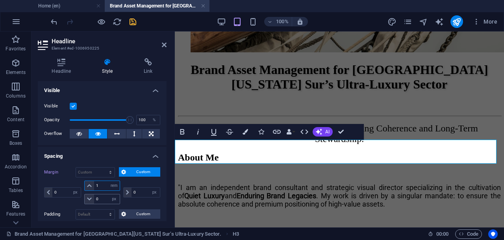
type input "1"
drag, startPoint x: 103, startPoint y: 200, endPoint x: 93, endPoint y: 199, distance: 10.3
click at [93, 199] on div "0 auto px % rem vw vh" at bounding box center [101, 199] width 35 height 10
type input "1"
drag, startPoint x: 58, startPoint y: 192, endPoint x: 51, endPoint y: 190, distance: 6.9
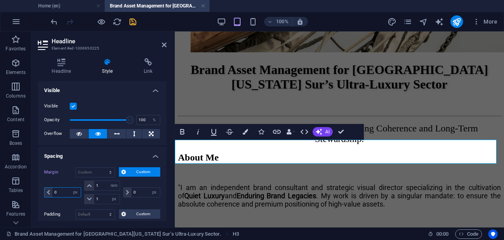
click at [51, 190] on div "0 auto px % rem vw vh" at bounding box center [62, 192] width 37 height 10
type input "5"
drag, startPoint x: 135, startPoint y: 194, endPoint x: 130, endPoint y: 193, distance: 5.6
click at [130, 193] on div "0 auto px % rem vw vh" at bounding box center [141, 192] width 37 height 10
type input "5"
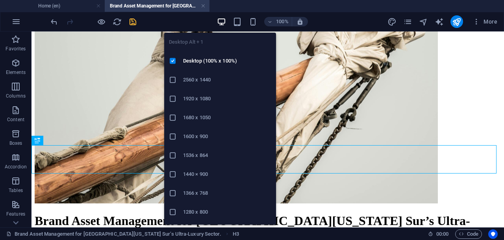
click at [221, 23] on icon "button" at bounding box center [221, 21] width 9 height 9
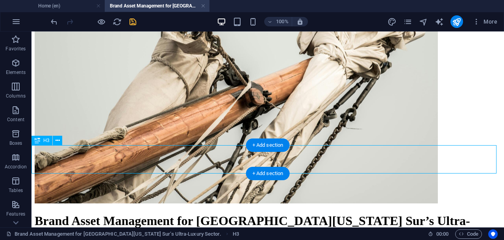
select select "px"
select select "rem"
select select "px"
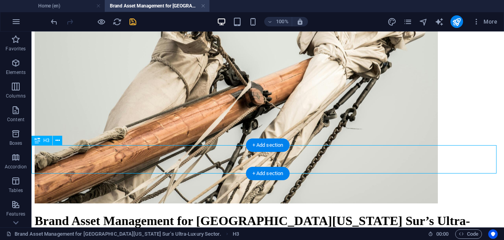
select select "px"
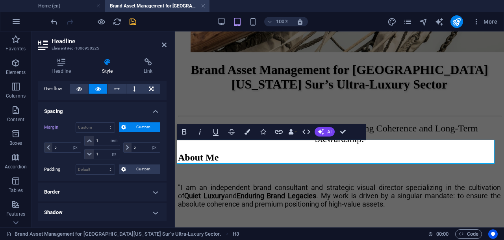
scroll to position [98, 0]
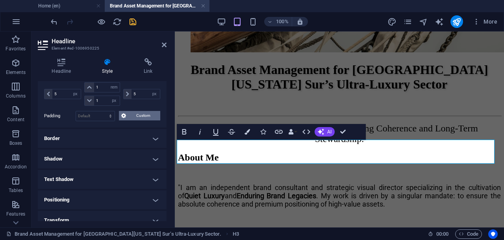
click at [127, 114] on button "Custom" at bounding box center [139, 115] width 41 height 9
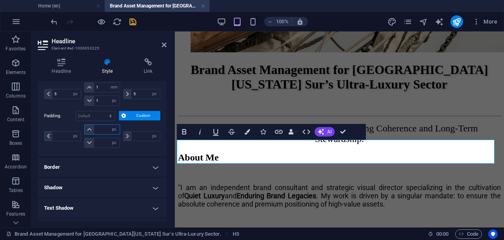
click at [100, 129] on input "number" at bounding box center [106, 129] width 25 height 9
type input "1"
type input "0"
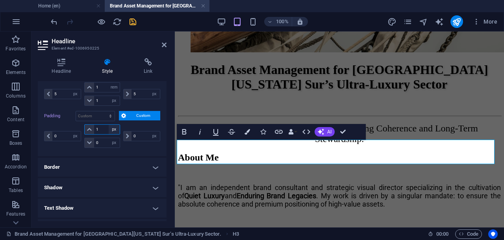
type input "1"
click at [115, 126] on select "px rem % vh vw" at bounding box center [114, 129] width 11 height 9
select select "rem"
click at [109, 125] on select "px rem % vh vw" at bounding box center [114, 129] width 11 height 9
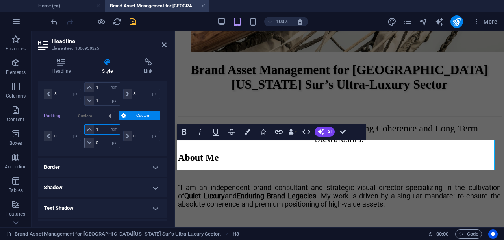
type input "1"
drag, startPoint x: 102, startPoint y: 139, endPoint x: 96, endPoint y: 139, distance: 6.3
click at [96, 139] on input "0" at bounding box center [106, 142] width 25 height 9
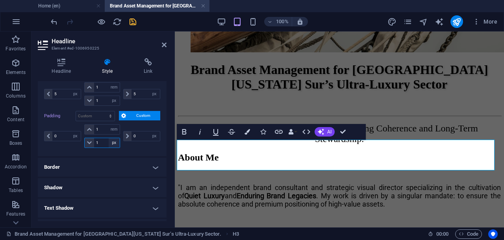
type input "1"
click at [111, 141] on select "px rem % vh vw" at bounding box center [114, 142] width 11 height 9
select select "rem"
click at [109, 138] on select "px rem % vh vw" at bounding box center [114, 142] width 11 height 9
type input "1"
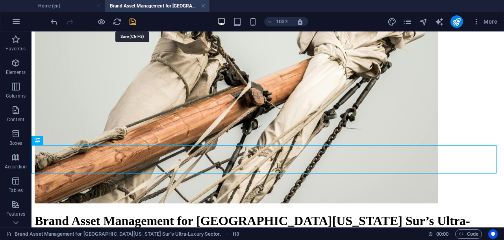
click at [132, 22] on icon "save" at bounding box center [132, 21] width 9 height 9
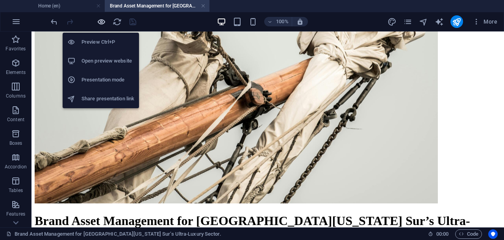
click at [103, 19] on icon "button" at bounding box center [101, 21] width 9 height 9
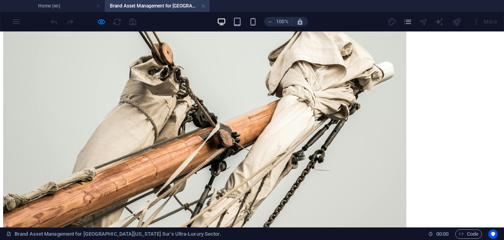
scroll to position [738, 0]
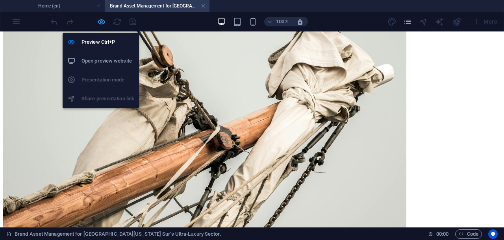
click at [101, 22] on icon "button" at bounding box center [101, 21] width 9 height 9
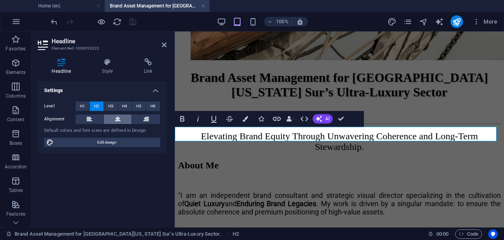
click at [118, 119] on icon at bounding box center [118, 119] width 6 height 9
click at [132, 22] on icon "save" at bounding box center [132, 21] width 9 height 9
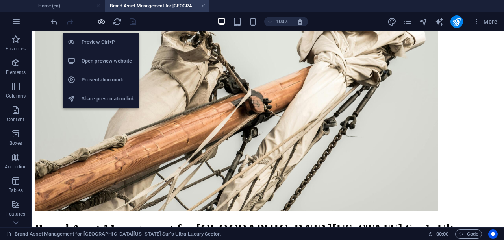
click at [100, 21] on icon "button" at bounding box center [101, 21] width 9 height 9
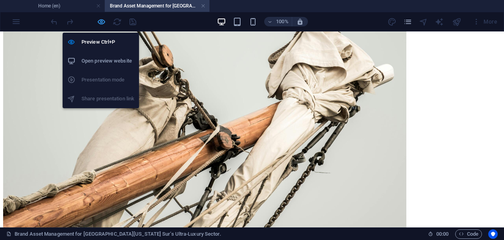
click at [98, 20] on icon "button" at bounding box center [101, 21] width 9 height 9
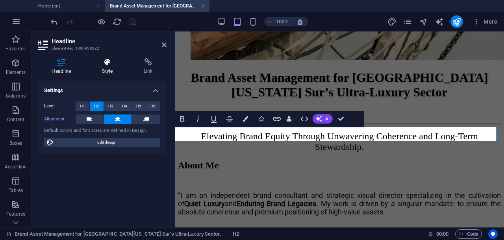
click at [107, 66] on icon at bounding box center [107, 62] width 39 height 8
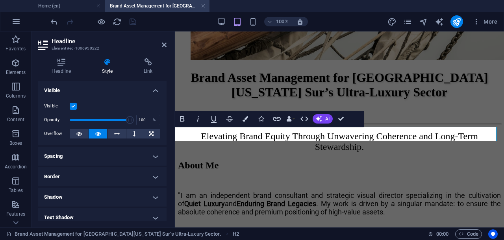
click at [148, 158] on h4 "Spacing" at bounding box center [102, 156] width 129 height 19
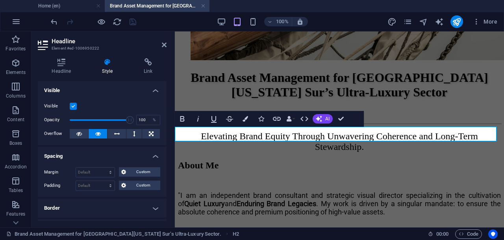
click at [147, 158] on h4 "Spacing" at bounding box center [102, 154] width 129 height 14
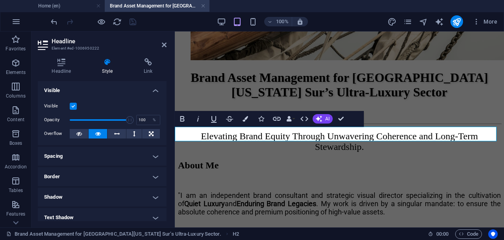
click at [155, 175] on h4 "Border" at bounding box center [102, 176] width 129 height 19
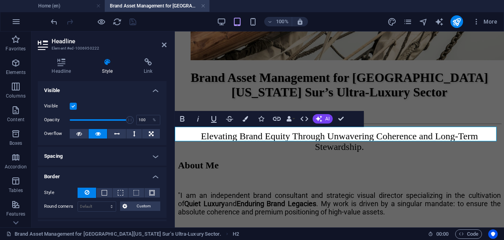
click at [155, 175] on h4 "Border" at bounding box center [102, 174] width 129 height 14
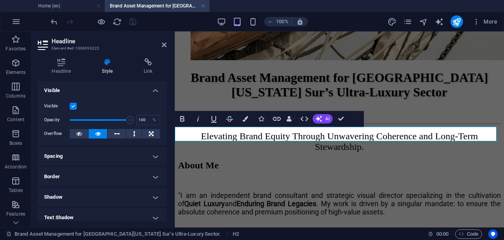
click at [151, 156] on h4 "Spacing" at bounding box center [102, 156] width 129 height 19
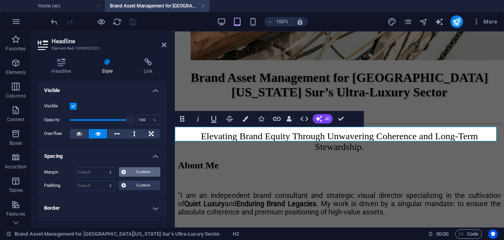
click at [133, 172] on span "Custom" at bounding box center [143, 171] width 30 height 9
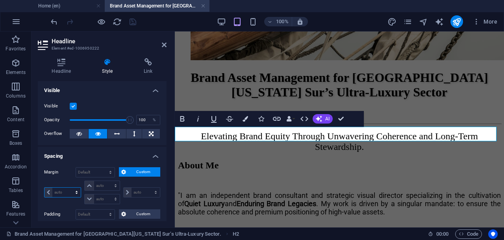
click at [74, 192] on select "auto px % rem vw vh" at bounding box center [62, 192] width 36 height 9
select select "rem"
click at [69, 188] on select "auto px % rem vw vh" at bounding box center [62, 192] width 36 height 9
type input "0"
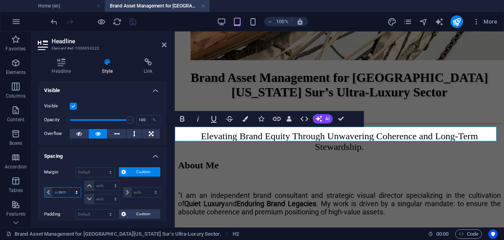
select select "px"
type input "0"
select select "px"
type input "0"
select select "px"
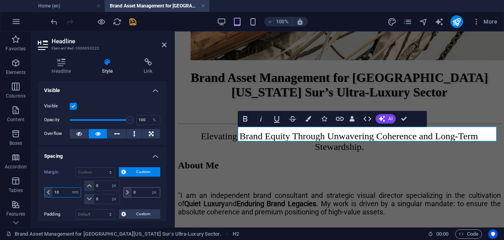
type input "10"
click at [132, 192] on input "0" at bounding box center [146, 192] width 28 height 9
click at [153, 192] on select "auto px % rem vw vh" at bounding box center [154, 192] width 11 height 9
select select "rem"
click at [149, 188] on select "auto px % rem vw vh" at bounding box center [154, 192] width 11 height 9
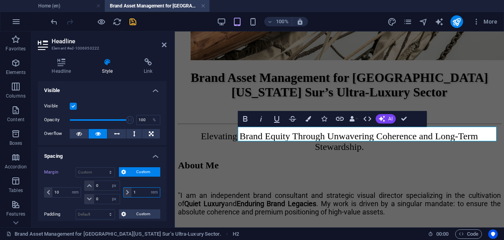
type input "10"
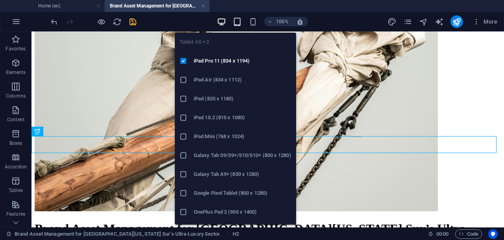
click at [238, 21] on icon "button" at bounding box center [237, 21] width 9 height 9
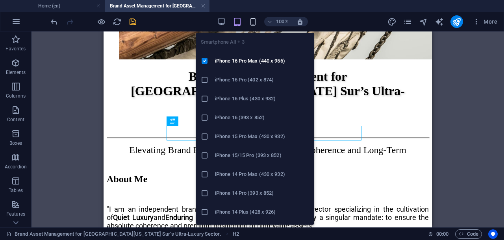
click at [253, 19] on icon "button" at bounding box center [252, 21] width 9 height 9
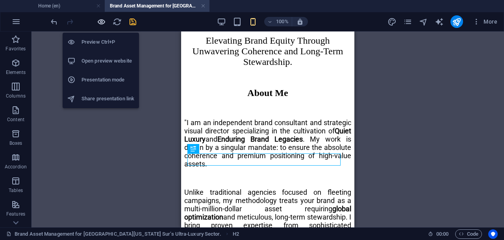
click at [102, 22] on icon "button" at bounding box center [101, 21] width 9 height 9
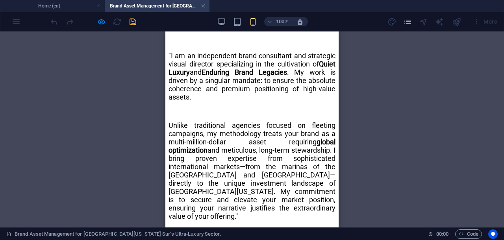
scroll to position [837, 0]
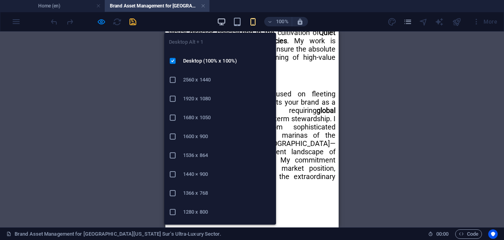
click at [220, 20] on icon "button" at bounding box center [221, 21] width 9 height 9
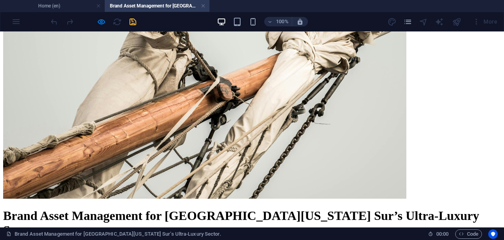
scroll to position [788, 0]
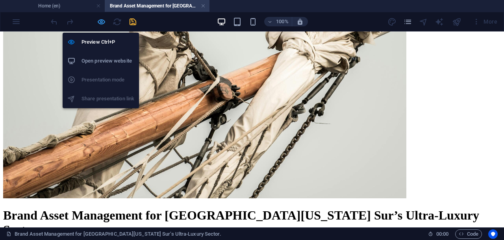
click at [100, 22] on icon "button" at bounding box center [101, 21] width 9 height 9
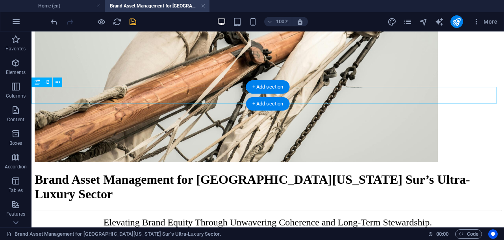
select select "rem"
select select "px"
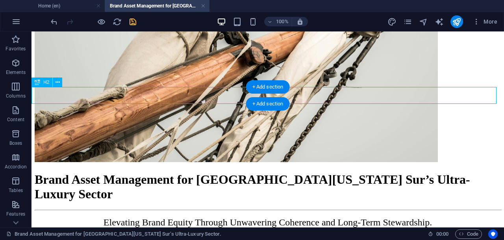
select select "rem"
select select "px"
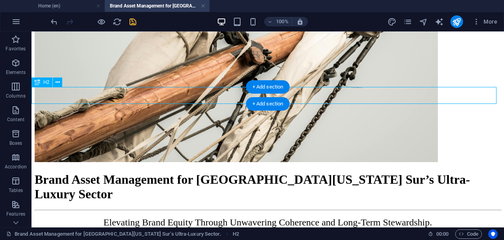
select select "px"
select select "rem"
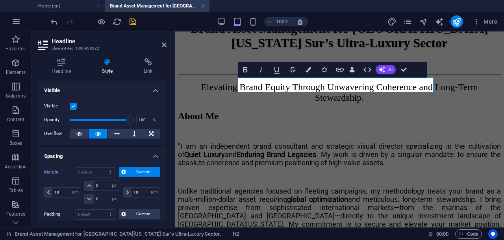
scroll to position [49, 0]
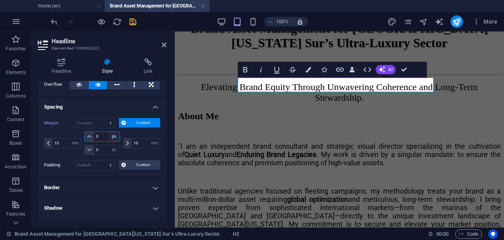
click at [112, 136] on select "auto px % rem vw vh" at bounding box center [114, 136] width 11 height 9
select select "rem"
click at [109, 132] on select "auto px % rem vw vh" at bounding box center [114, 136] width 11 height 9
type input "2"
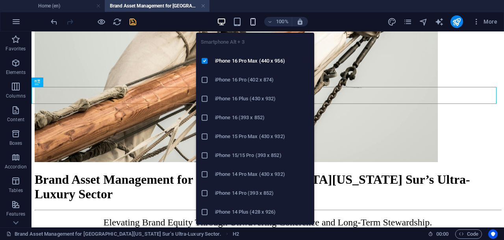
click at [252, 22] on icon "button" at bounding box center [252, 21] width 9 height 9
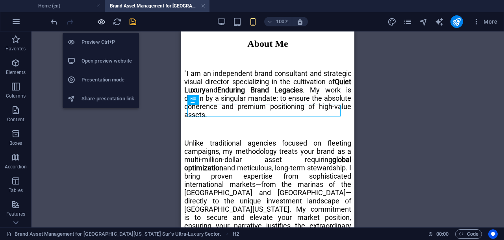
click at [102, 21] on icon "button" at bounding box center [101, 21] width 9 height 9
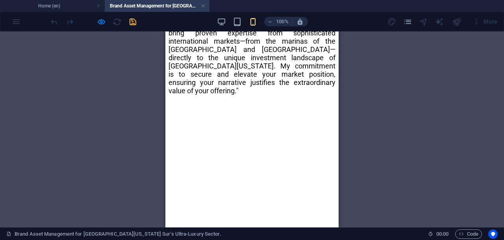
scroll to position [960, 0]
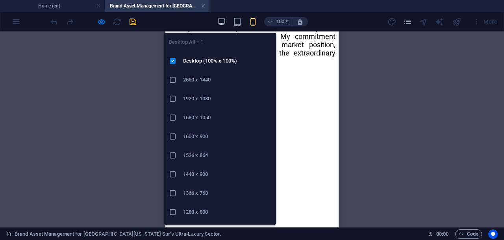
click at [221, 22] on icon "button" at bounding box center [221, 21] width 9 height 9
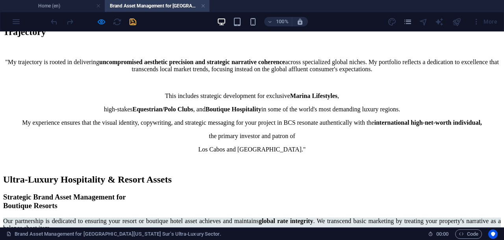
scroll to position [1404, 0]
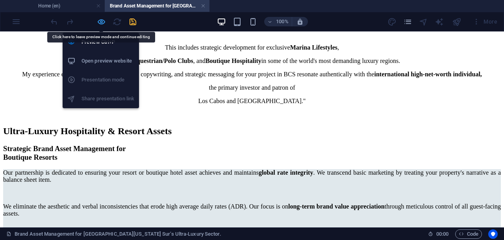
click at [101, 17] on icon "button" at bounding box center [101, 21] width 9 height 9
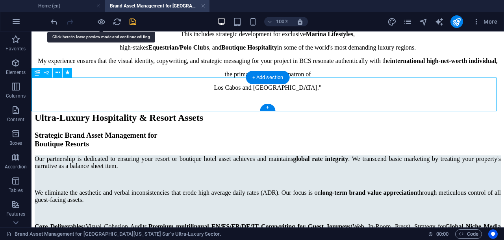
scroll to position [1340, 0]
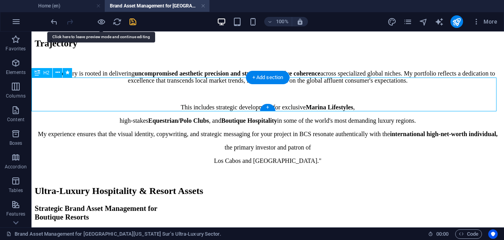
select select "px"
select select "rem"
select select "px"
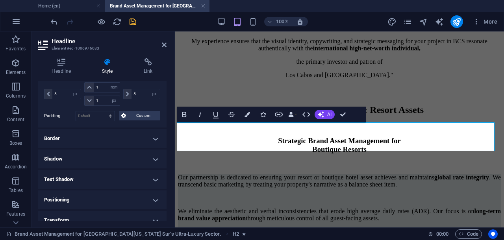
scroll to position [49, 0]
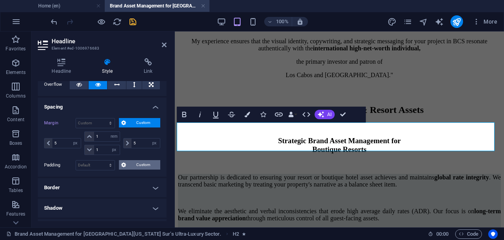
click at [134, 163] on span "Custom" at bounding box center [143, 164] width 30 height 9
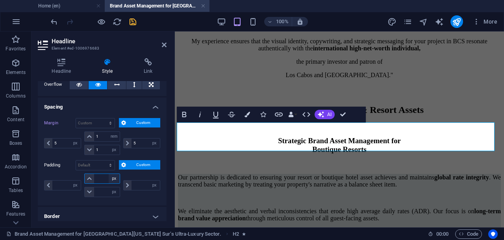
click at [113, 177] on select "px rem % vh vw" at bounding box center [114, 178] width 11 height 9
select select "rem"
click at [109, 174] on select "px rem % vh vw" at bounding box center [114, 178] width 11 height 9
type input "0"
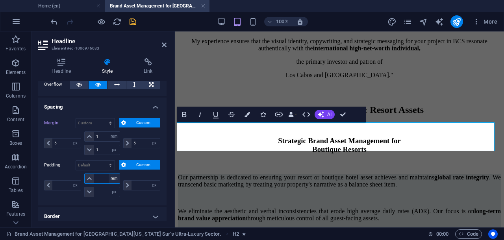
type input "0"
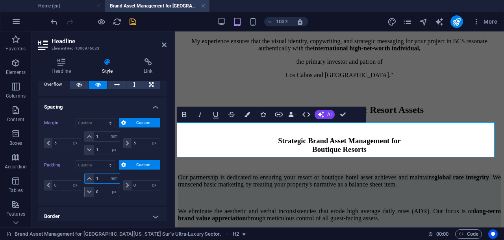
type input "1"
click at [95, 191] on input "0" at bounding box center [106, 191] width 25 height 9
click at [113, 190] on select "px rem % vh vw" at bounding box center [114, 191] width 11 height 9
select select "rem"
click at [109, 187] on select "px rem % vh vw" at bounding box center [114, 191] width 11 height 9
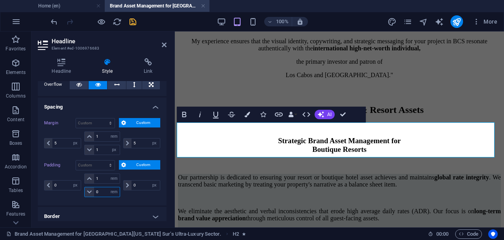
type input "1"
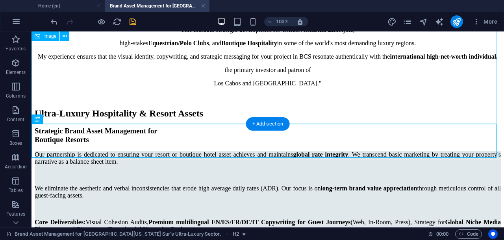
scroll to position [1392, 0]
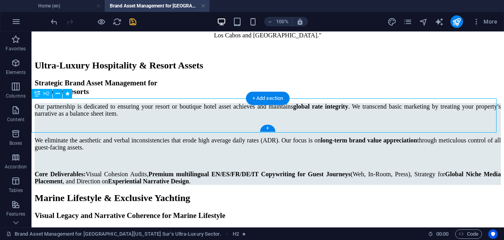
select select "px"
select select "rem"
select select "px"
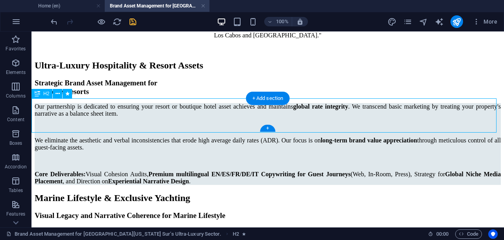
select select "rem"
select select "px"
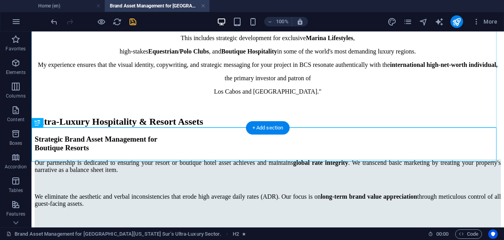
scroll to position [1400, 0]
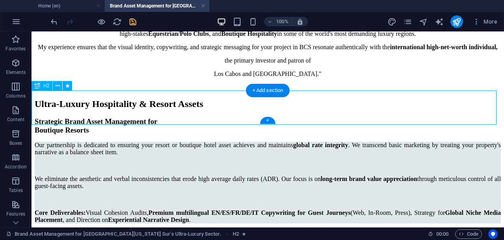
select select "px"
select select "rem"
select select "px"
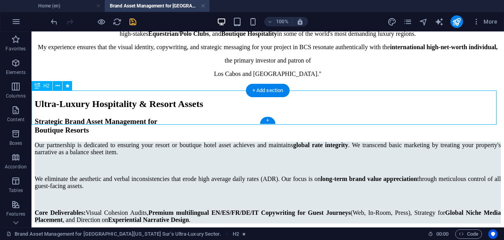
select select "px"
select select "rem"
select select "px"
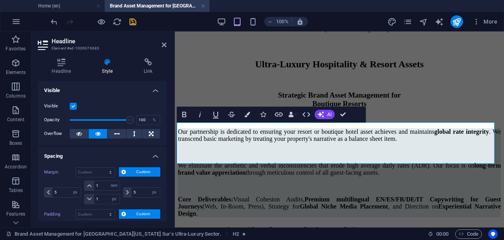
scroll to position [1340, 0]
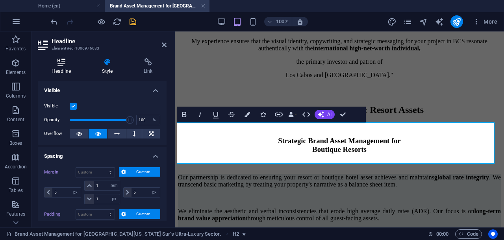
click at [63, 63] on icon at bounding box center [61, 62] width 47 height 8
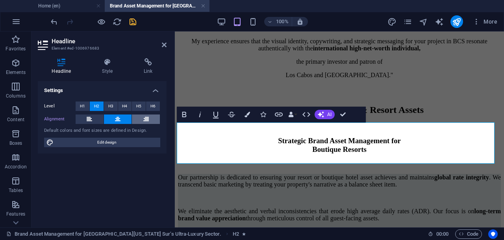
click at [143, 118] on button at bounding box center [146, 119] width 28 height 9
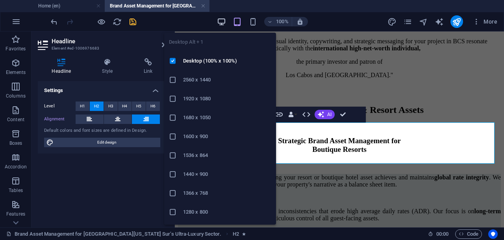
click at [221, 21] on icon "button" at bounding box center [221, 21] width 9 height 9
click at [226, 18] on icon "button" at bounding box center [221, 21] width 9 height 9
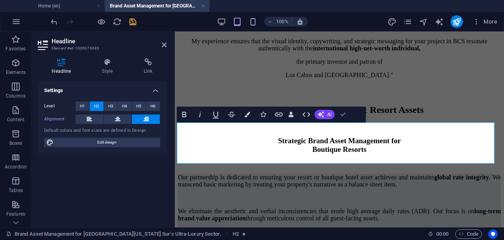
drag, startPoint x: 341, startPoint y: 113, endPoint x: 309, endPoint y: 82, distance: 44.8
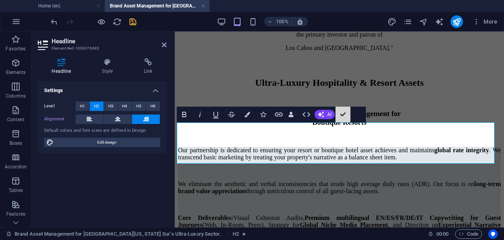
scroll to position [1293, 0]
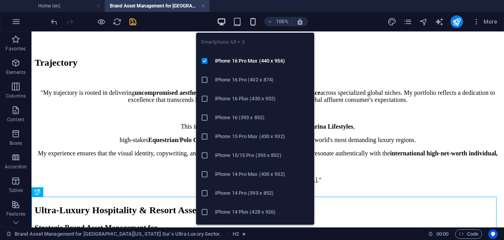
click at [255, 21] on icon "button" at bounding box center [252, 21] width 9 height 9
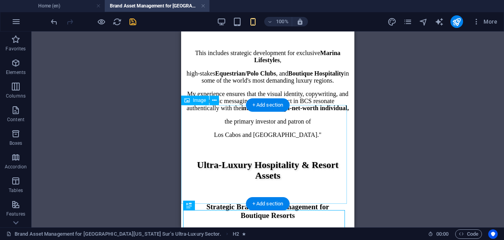
scroll to position [1392, 0]
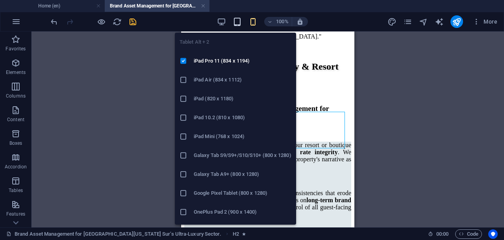
click at [236, 22] on icon "button" at bounding box center [237, 21] width 9 height 9
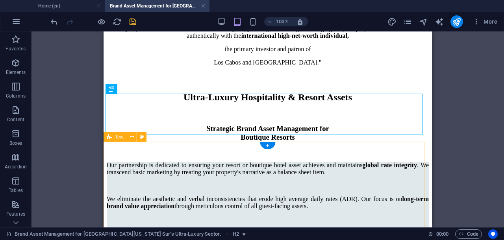
scroll to position [1367, 0]
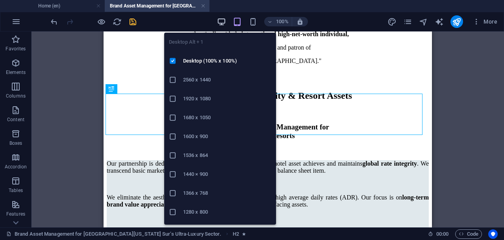
click at [222, 23] on icon "button" at bounding box center [221, 21] width 9 height 9
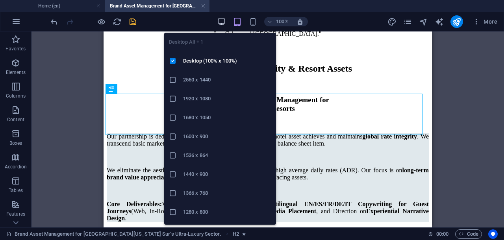
scroll to position [1322, 0]
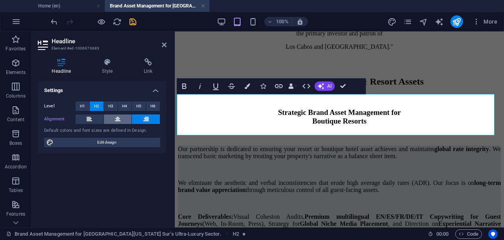
click at [120, 119] on icon at bounding box center [118, 119] width 6 height 9
click at [111, 65] on icon at bounding box center [107, 62] width 39 height 8
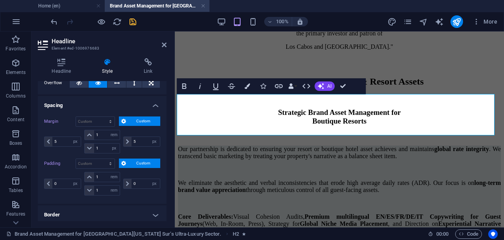
scroll to position [98, 0]
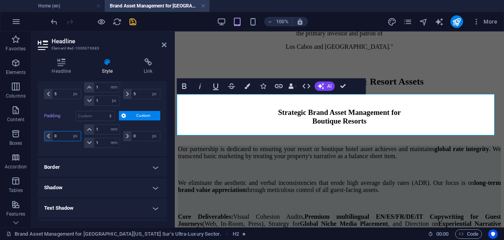
click at [54, 135] on input "0" at bounding box center [66, 136] width 28 height 9
type input "5"
drag, startPoint x: 141, startPoint y: 133, endPoint x: 134, endPoint y: 134, distance: 6.7
click at [134, 134] on input "0" at bounding box center [146, 136] width 28 height 9
click at [76, 133] on select "px rem % vh vw" at bounding box center [75, 136] width 11 height 9
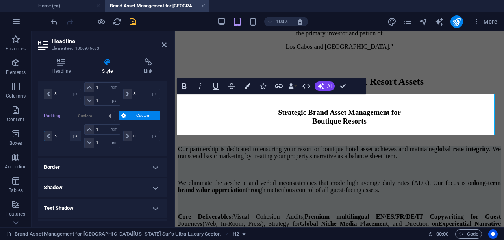
select select "rem"
click at [70, 132] on select "px rem % vh vw" at bounding box center [75, 136] width 11 height 9
type input "5"
drag, startPoint x: 137, startPoint y: 132, endPoint x: 129, endPoint y: 133, distance: 7.9
click at [129, 133] on div "0 px rem % vh vw" at bounding box center [141, 136] width 37 height 10
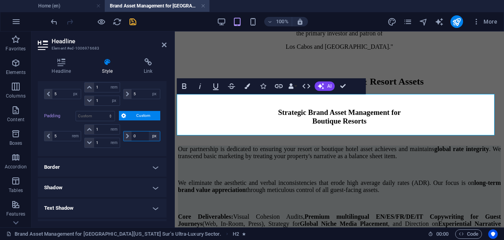
click at [153, 133] on select "px rem % vh vw" at bounding box center [154, 136] width 11 height 9
select select "rem"
click at [149, 132] on select "px rem % vh vw" at bounding box center [154, 136] width 11 height 9
type input "5"
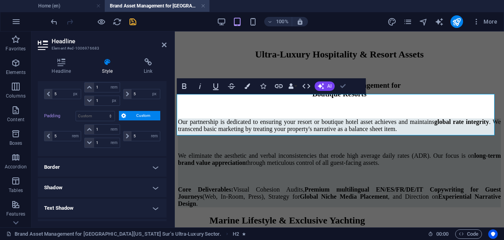
scroll to position [1322, 0]
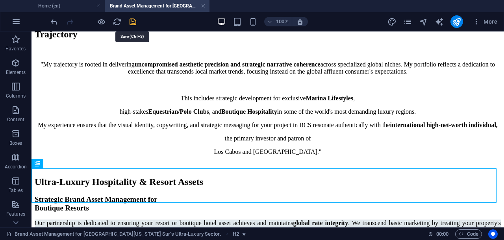
click at [130, 21] on icon "save" at bounding box center [132, 21] width 9 height 9
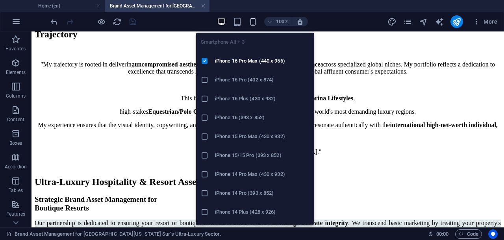
click at [253, 22] on icon "button" at bounding box center [252, 21] width 9 height 9
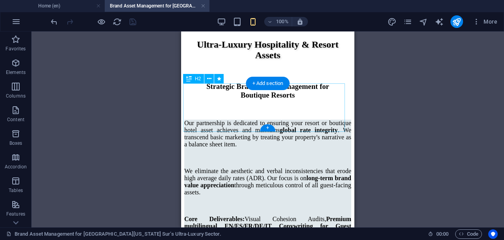
scroll to position [1420, 0]
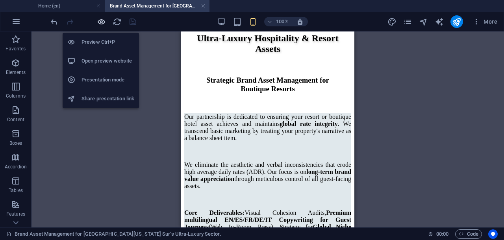
click at [102, 20] on icon "button" at bounding box center [101, 21] width 9 height 9
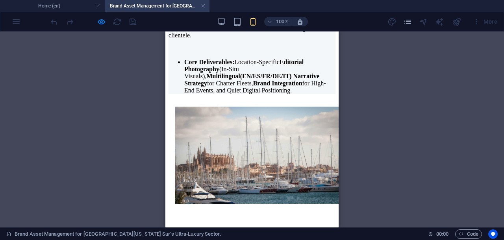
scroll to position [1814, 0]
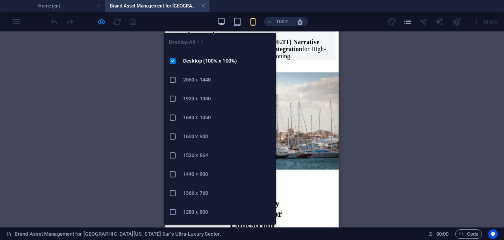
click at [221, 19] on icon "button" at bounding box center [221, 21] width 9 height 9
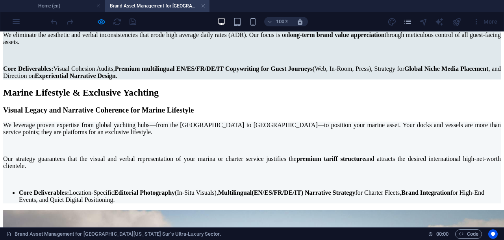
scroll to position [1511, 0]
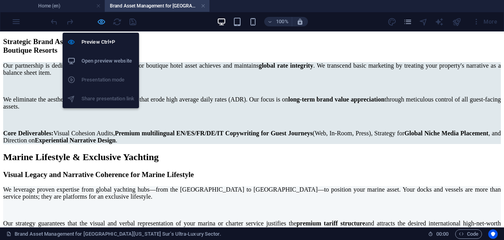
click at [101, 22] on icon "button" at bounding box center [101, 21] width 9 height 9
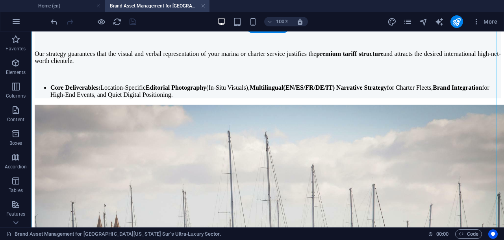
scroll to position [1650, 0]
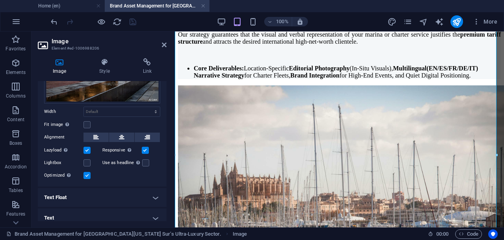
scroll to position [96, 0]
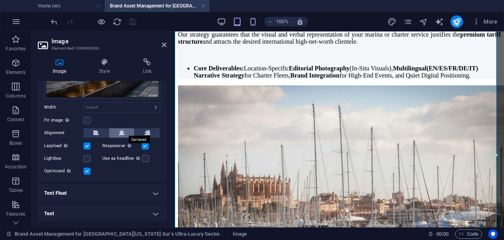
click at [121, 133] on icon at bounding box center [122, 132] width 6 height 9
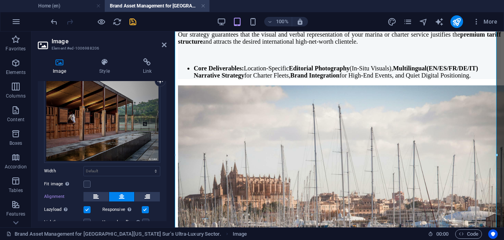
scroll to position [0, 0]
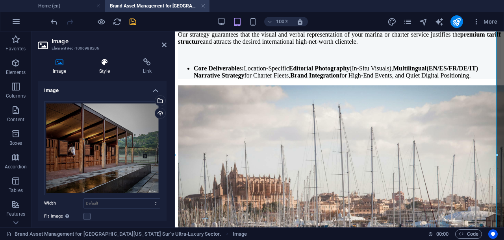
click at [105, 63] on icon at bounding box center [104, 62] width 40 height 8
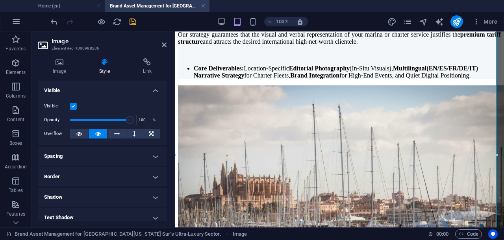
click at [148, 156] on h4 "Spacing" at bounding box center [102, 156] width 129 height 19
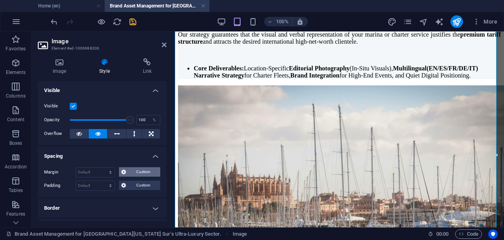
click at [131, 172] on span "Custom" at bounding box center [143, 171] width 30 height 9
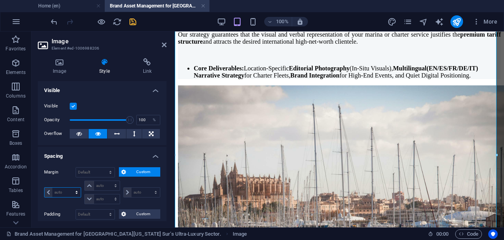
click at [76, 192] on select "auto px % rem vw vh" at bounding box center [62, 192] width 36 height 9
select select "rem"
click at [69, 188] on select "auto px % rem vw vh" at bounding box center [62, 192] width 36 height 9
type input "0"
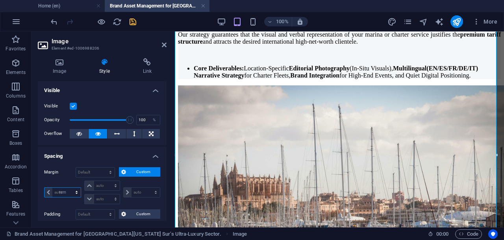
select select "px"
type input "0"
select select "px"
type input "0"
select select "px"
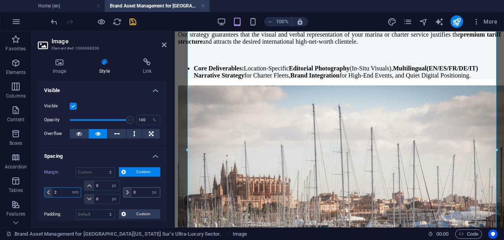
type input "2"
click at [132, 193] on input "0" at bounding box center [146, 192] width 28 height 9
click at [152, 193] on select "auto px % rem vw vh" at bounding box center [154, 192] width 11 height 9
select select "rem"
click at [149, 188] on select "auto px % rem vw vh" at bounding box center [154, 192] width 11 height 9
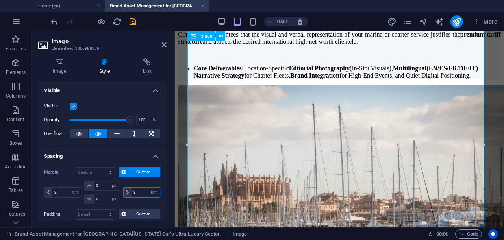
type input "2"
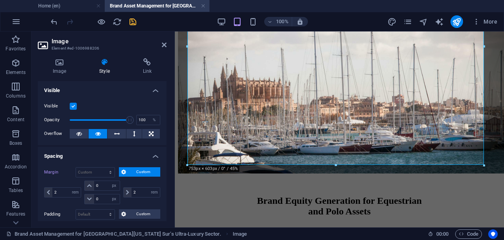
scroll to position [1747, 0]
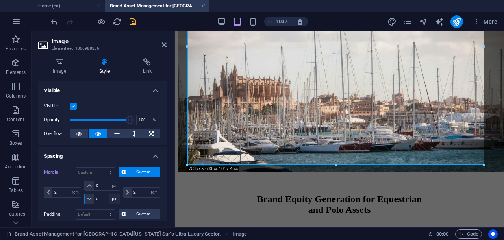
click at [114, 197] on select "auto px % rem vw vh" at bounding box center [114, 199] width 11 height 9
select select "rem"
click at [109, 195] on select "auto px % rem vw vh" at bounding box center [114, 199] width 11 height 9
type input "2"
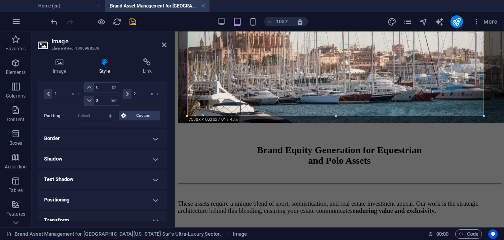
scroll to position [49, 0]
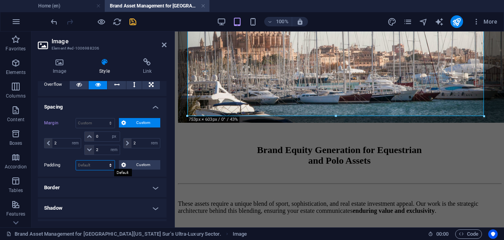
click at [111, 165] on select "Default px rem % vh vw Custom" at bounding box center [95, 165] width 39 height 9
select select "rem"
click at [103, 161] on select "Default px rem % vh vw Custom" at bounding box center [95, 165] width 39 height 9
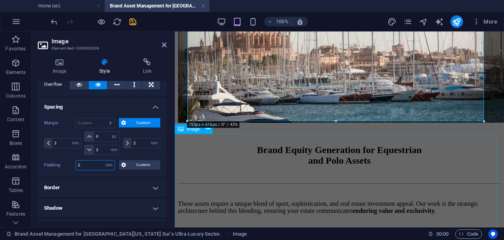
type input "2"
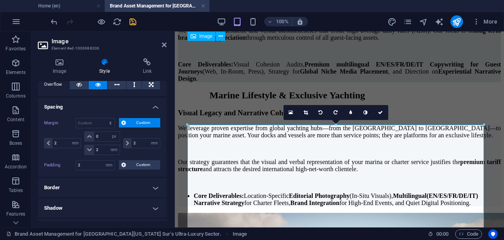
scroll to position [1550, 0]
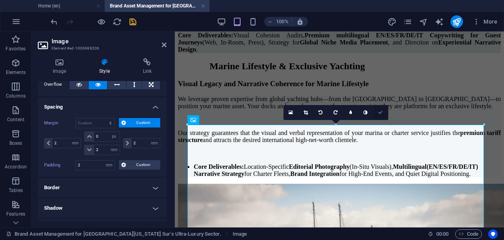
click at [381, 111] on icon at bounding box center [380, 112] width 5 height 5
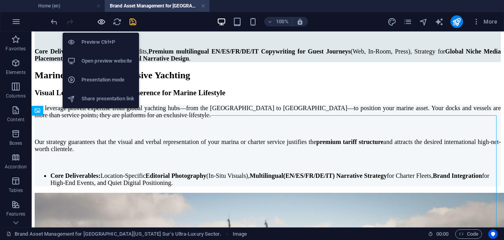
click at [103, 23] on icon "button" at bounding box center [101, 21] width 9 height 9
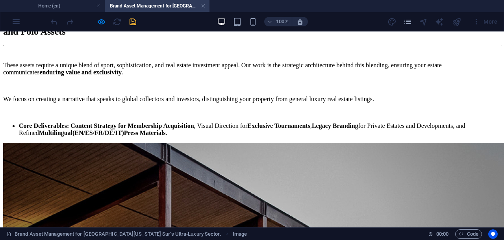
scroll to position [2111, 0]
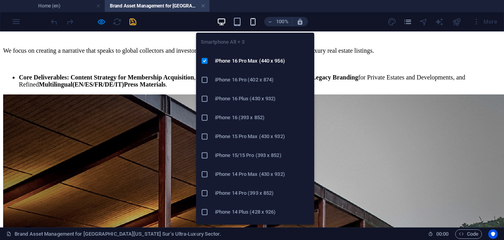
click at [254, 21] on icon "button" at bounding box center [252, 21] width 9 height 9
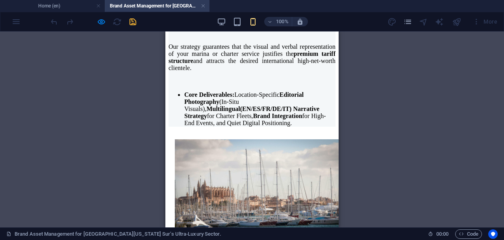
scroll to position [1797, 0]
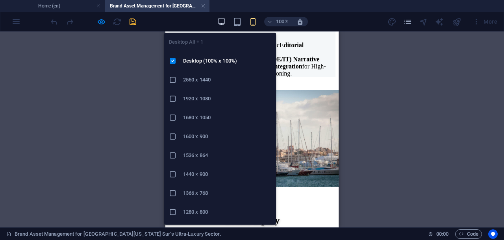
click at [221, 22] on icon "button" at bounding box center [221, 21] width 9 height 9
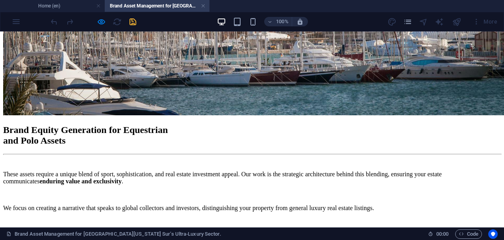
scroll to position [2003, 0]
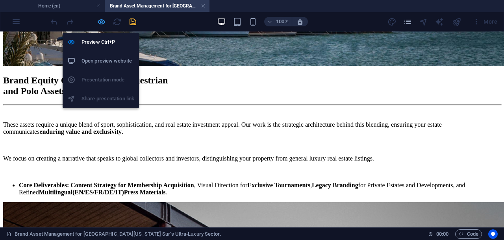
click at [100, 21] on icon "button" at bounding box center [101, 21] width 9 height 9
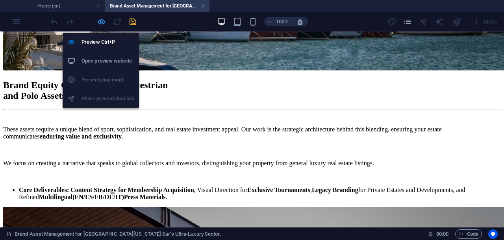
scroll to position [1994, 0]
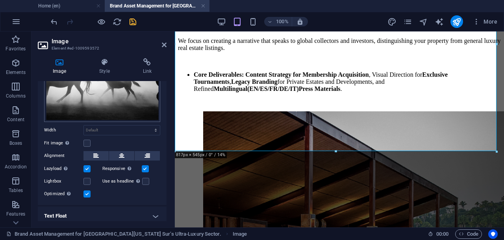
scroll to position [82, 0]
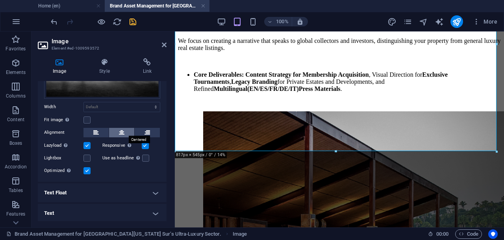
click at [122, 131] on icon at bounding box center [122, 132] width 6 height 9
click at [122, 130] on icon at bounding box center [122, 132] width 6 height 9
click at [152, 193] on h4 "Text Float" at bounding box center [102, 193] width 129 height 19
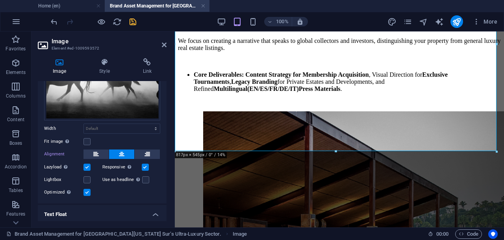
scroll to position [11, 0]
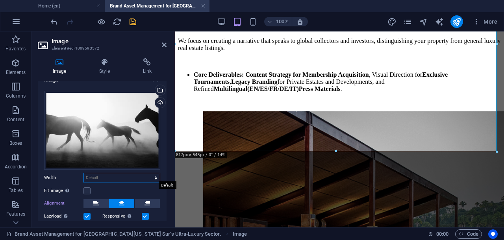
click at [154, 176] on select "Default auto px rem % em vh vw" at bounding box center [122, 177] width 76 height 9
click at [84, 173] on select "Default auto px rem % em vh vw" at bounding box center [122, 177] width 76 height 9
select select "DISABLED_OPTION_VALUE"
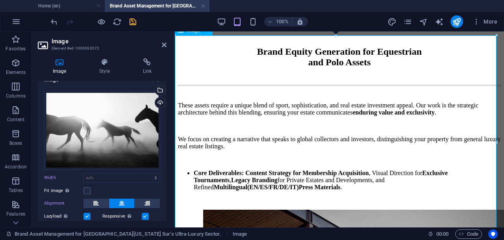
scroll to position [1845, 0]
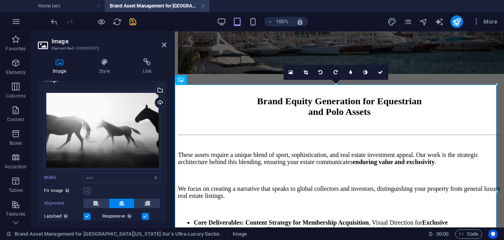
click at [86, 190] on label at bounding box center [86, 190] width 7 height 7
click at [0, 0] on input "Fit image Automatically fit image to a fixed width and height" at bounding box center [0, 0] width 0 height 0
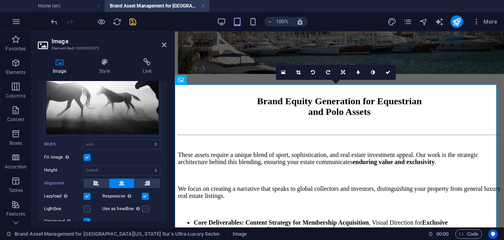
scroll to position [11, 0]
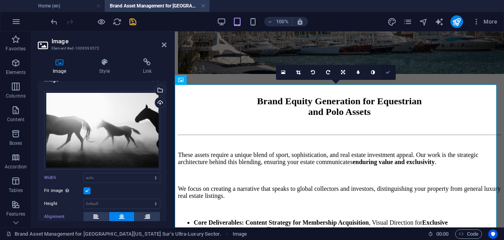
click at [388, 72] on icon at bounding box center [388, 72] width 5 height 5
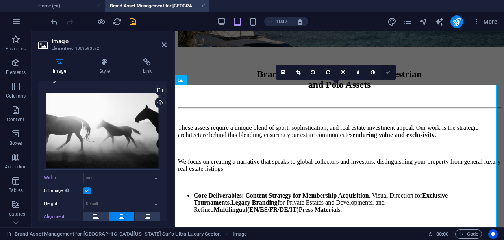
scroll to position [2030, 0]
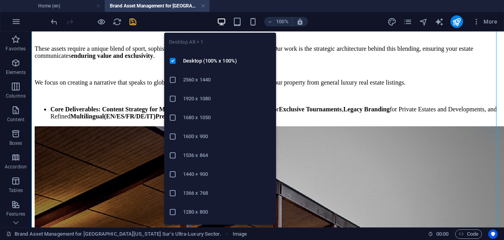
click at [219, 22] on icon "button" at bounding box center [221, 21] width 9 height 9
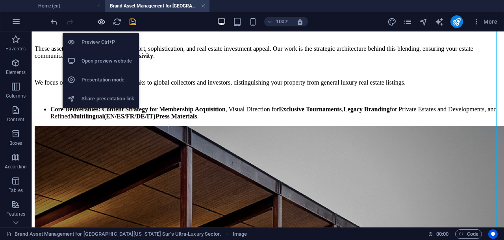
click at [104, 24] on icon "button" at bounding box center [101, 21] width 9 height 9
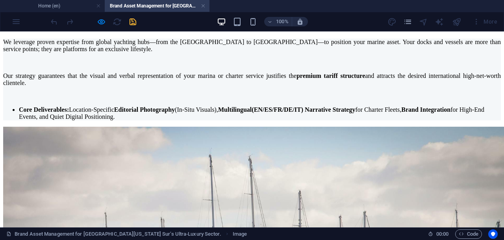
scroll to position [1609, 0]
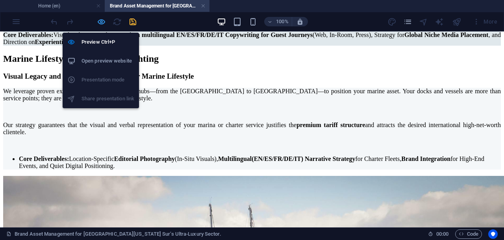
click at [102, 19] on icon "button" at bounding box center [101, 21] width 9 height 9
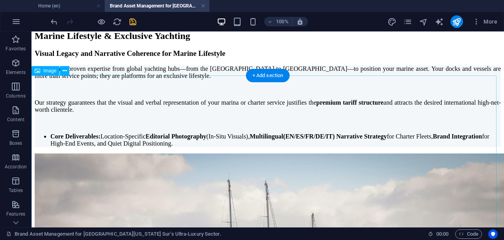
select select "rem"
select select "px"
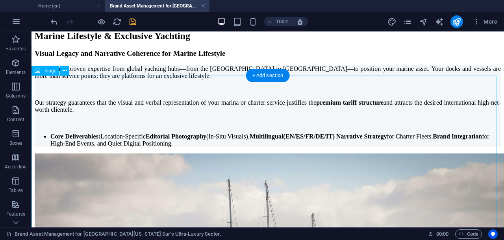
select select "rem"
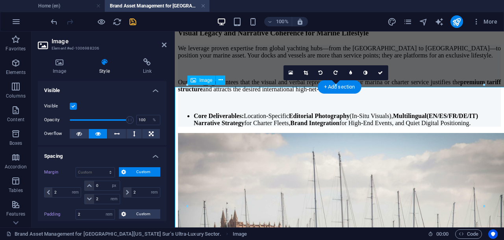
scroll to position [1589, 0]
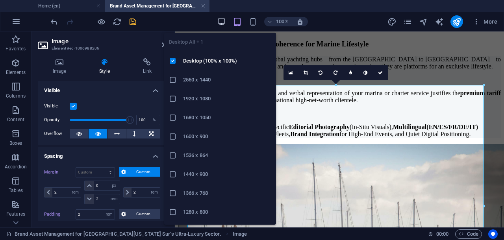
click at [223, 21] on icon "button" at bounding box center [221, 21] width 9 height 9
click at [221, 23] on icon "button" at bounding box center [221, 21] width 9 height 9
click at [195, 97] on h6 "1920 x 1080" at bounding box center [227, 98] width 88 height 9
click at [221, 24] on icon "button" at bounding box center [221, 21] width 9 height 9
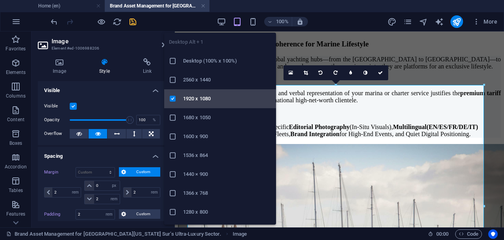
click at [183, 98] on div at bounding box center [176, 99] width 14 height 8
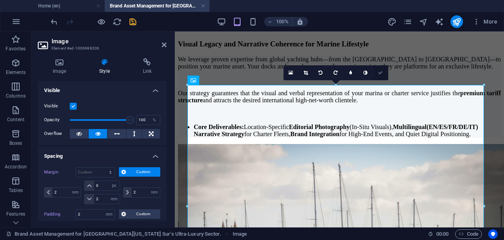
click at [379, 73] on icon at bounding box center [380, 72] width 5 height 5
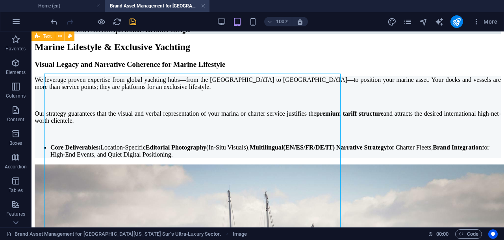
scroll to position [1600, 0]
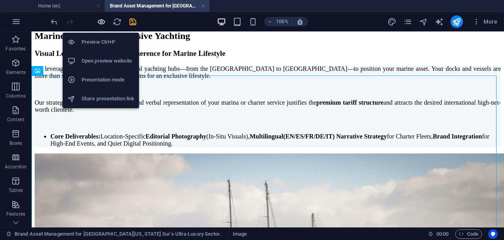
click at [100, 24] on icon "button" at bounding box center [101, 21] width 9 height 9
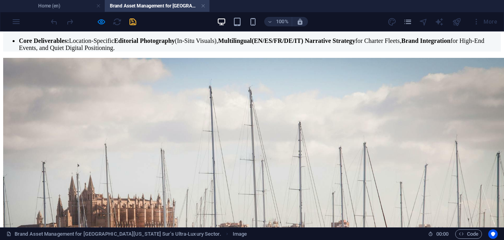
scroll to position [1708, 0]
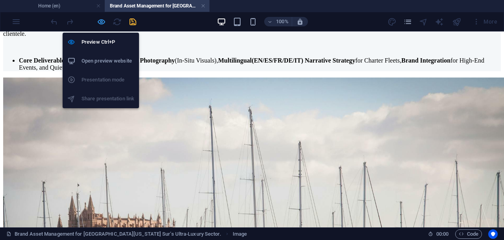
click at [104, 22] on icon "button" at bounding box center [101, 21] width 9 height 9
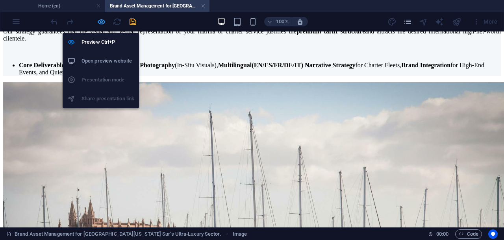
scroll to position [1699, 0]
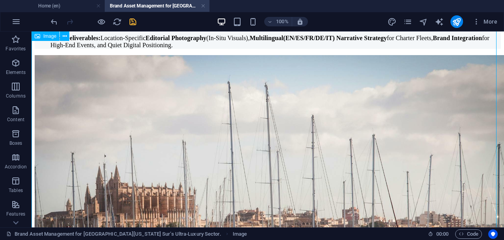
select select "rem"
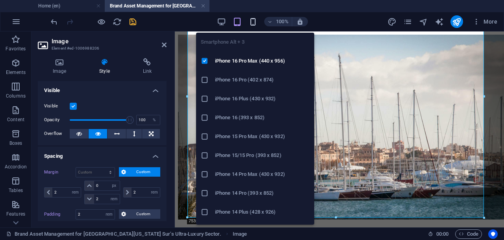
click at [252, 18] on icon "button" at bounding box center [252, 21] width 9 height 9
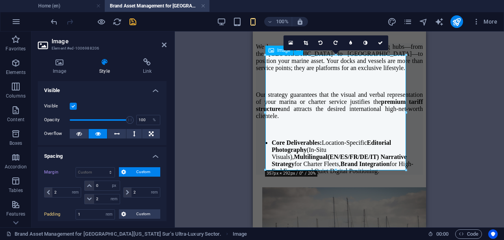
scroll to position [1650, 0]
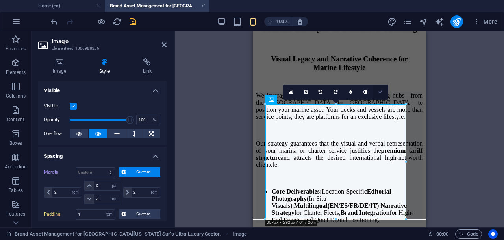
click at [378, 91] on icon at bounding box center [380, 92] width 5 height 5
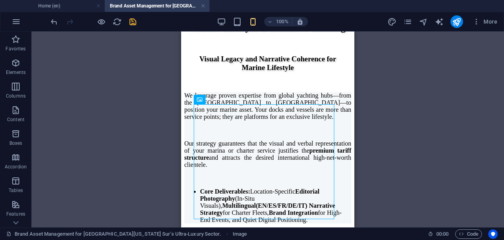
click at [103, 16] on div at bounding box center [93, 21] width 88 height 13
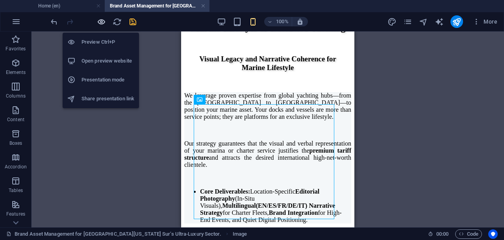
click at [100, 22] on icon "button" at bounding box center [101, 21] width 9 height 9
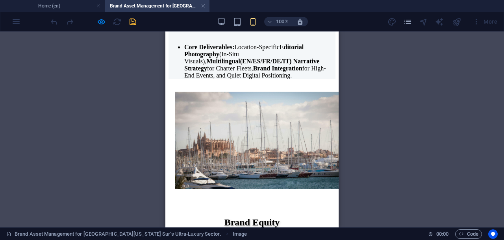
scroll to position [1797, 0]
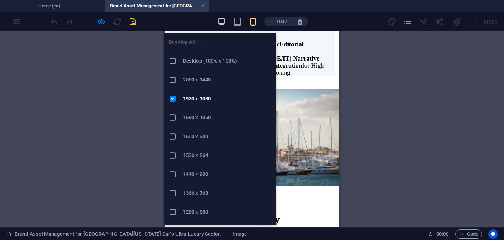
click at [219, 20] on icon "button" at bounding box center [221, 21] width 9 height 9
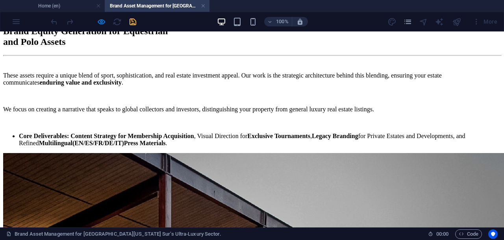
scroll to position [2003, 0]
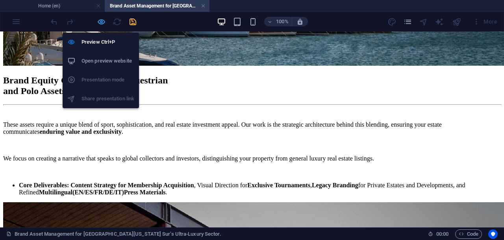
click at [101, 24] on icon "button" at bounding box center [101, 21] width 9 height 9
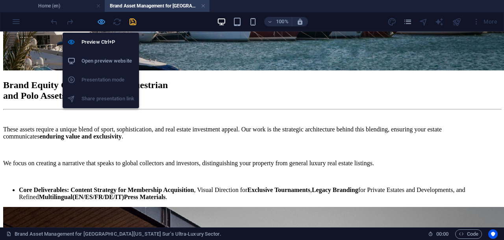
scroll to position [1994, 0]
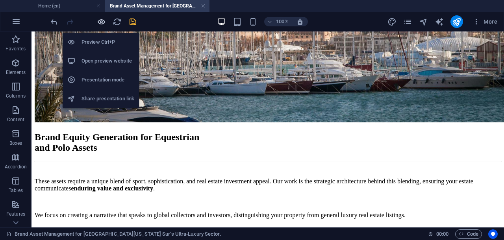
click at [103, 19] on icon "button" at bounding box center [101, 21] width 9 height 9
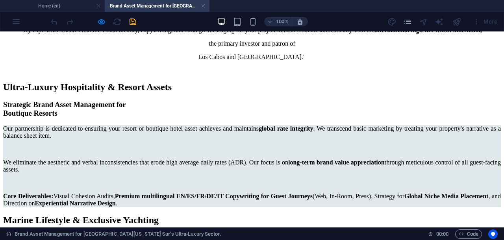
scroll to position [1389, 0]
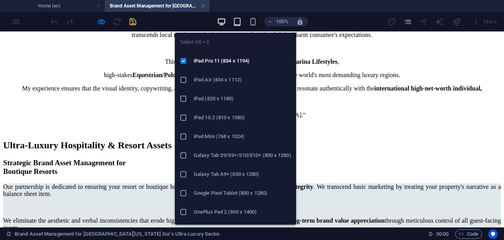
click at [240, 25] on icon "button" at bounding box center [237, 21] width 9 height 9
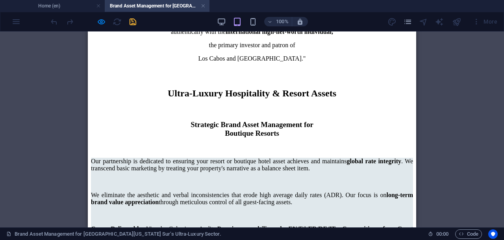
scroll to position [1395, 0]
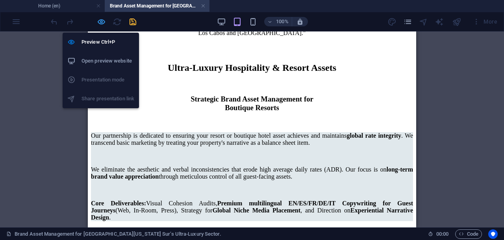
click at [104, 21] on icon "button" at bounding box center [101, 21] width 9 height 9
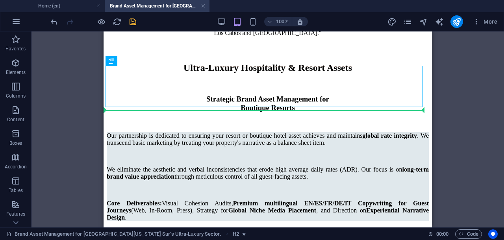
drag, startPoint x: 259, startPoint y: 89, endPoint x: 260, endPoint y: 110, distance: 20.5
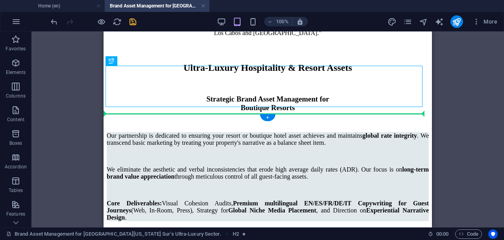
drag, startPoint x: 264, startPoint y: 88, endPoint x: 263, endPoint y: 132, distance: 44.1
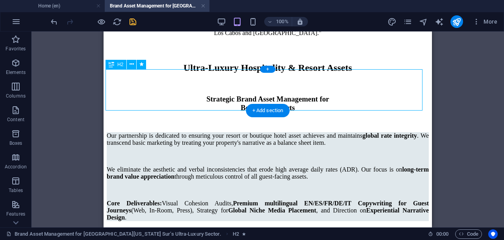
scroll to position [1346, 0]
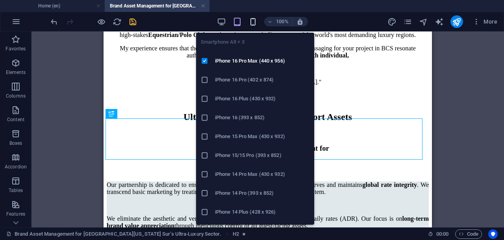
click at [254, 21] on icon "button" at bounding box center [252, 21] width 9 height 9
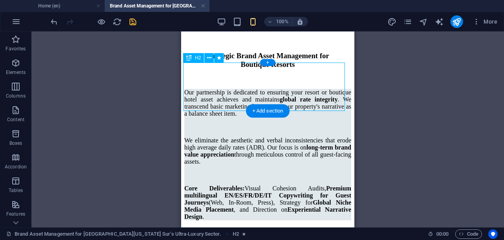
scroll to position [1395, 0]
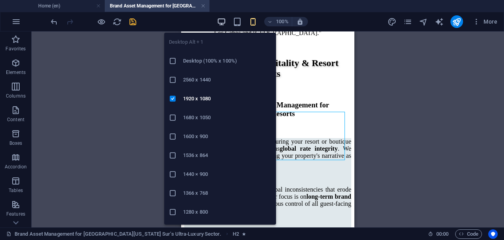
click at [219, 21] on icon "button" at bounding box center [221, 21] width 9 height 9
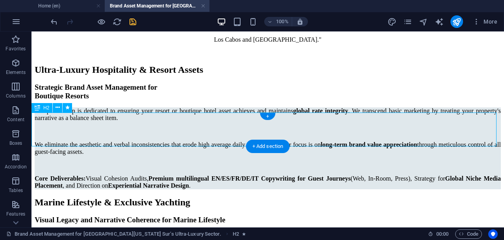
scroll to position [1385, 0]
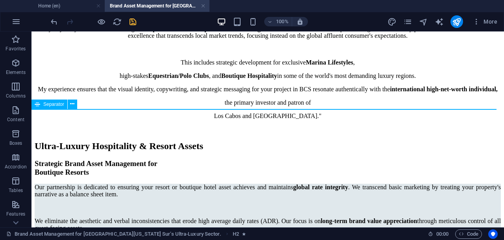
scroll to position [1329, 0]
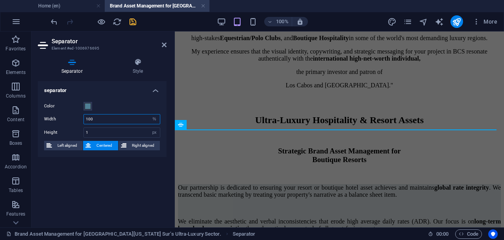
drag, startPoint x: 95, startPoint y: 120, endPoint x: 83, endPoint y: 119, distance: 12.6
click at [83, 119] on div "Width 100 px rem % vh vw" at bounding box center [102, 119] width 116 height 10
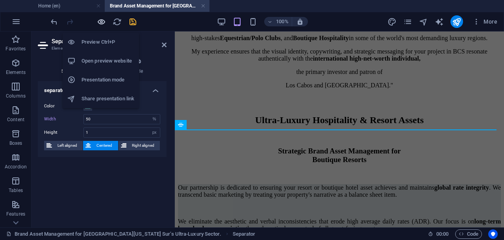
click at [102, 20] on icon "button" at bounding box center [101, 21] width 9 height 9
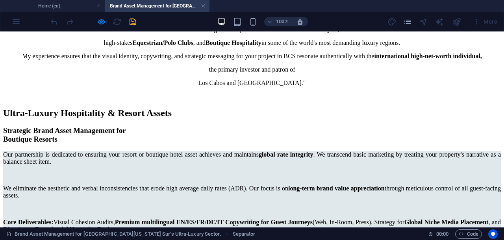
scroll to position [1372, 0]
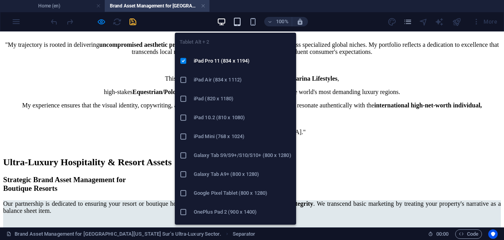
click at [237, 21] on icon "button" at bounding box center [237, 21] width 9 height 9
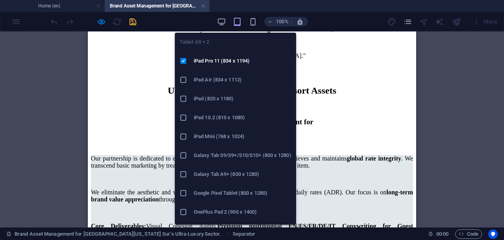
scroll to position [1329, 0]
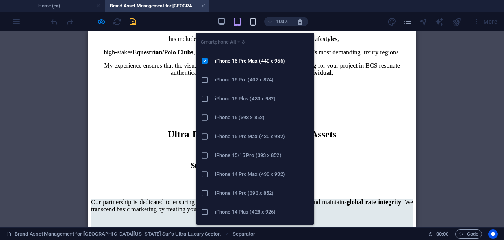
click at [252, 22] on icon "button" at bounding box center [252, 21] width 9 height 9
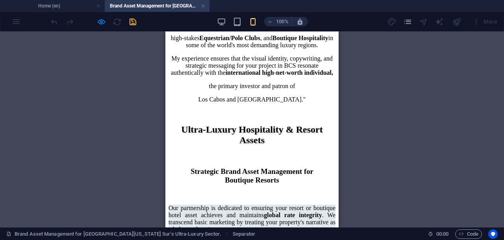
scroll to position [1279, 0]
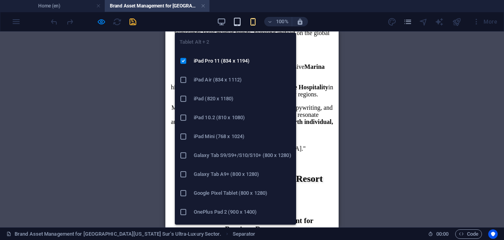
click at [237, 20] on icon "button" at bounding box center [237, 21] width 9 height 9
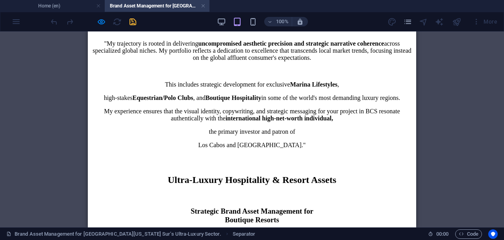
scroll to position [1329, 0]
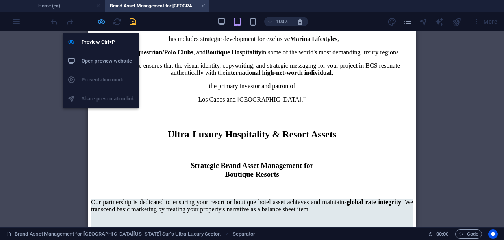
click at [100, 21] on icon "button" at bounding box center [101, 21] width 9 height 9
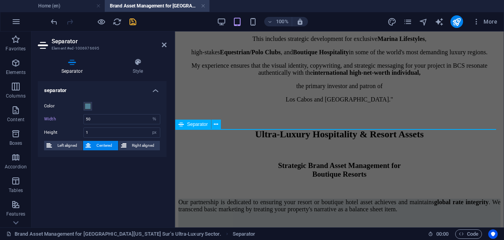
click at [135, 63] on icon at bounding box center [137, 62] width 57 height 8
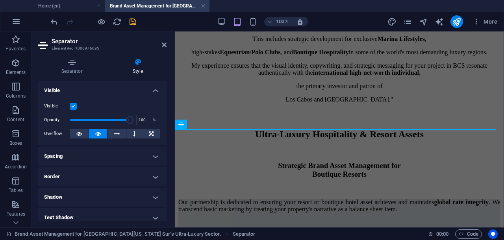
click at [152, 158] on h4 "Spacing" at bounding box center [102, 156] width 129 height 19
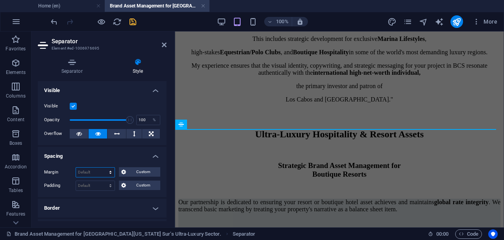
click at [111, 173] on select "Default auto px % rem vw vh Custom" at bounding box center [95, 172] width 39 height 9
click at [103, 168] on select "Default auto px % rem vw vh Custom" at bounding box center [95, 172] width 39 height 9
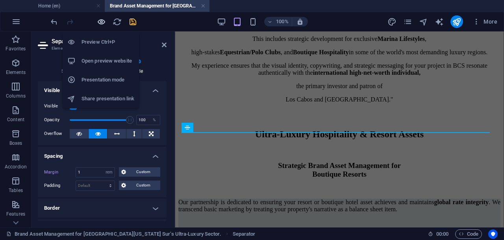
click at [101, 19] on icon "button" at bounding box center [101, 21] width 9 height 9
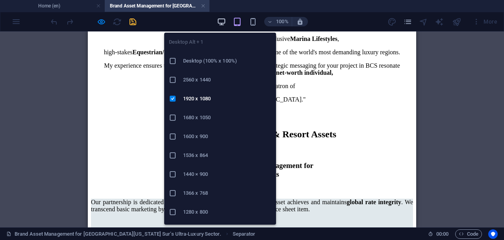
click at [221, 20] on icon "button" at bounding box center [221, 21] width 9 height 9
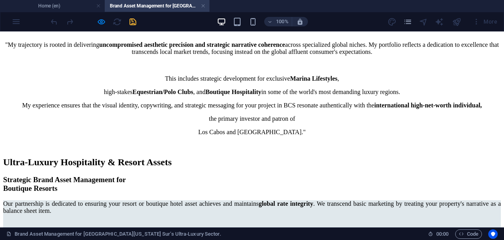
scroll to position [1422, 0]
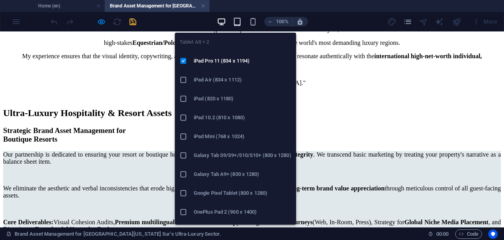
click at [238, 20] on icon "button" at bounding box center [237, 21] width 9 height 9
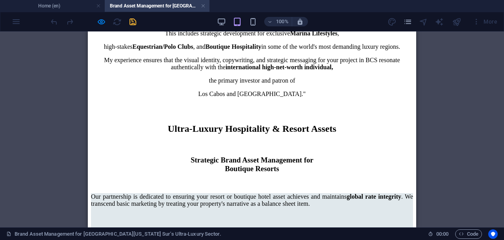
scroll to position [1383, 0]
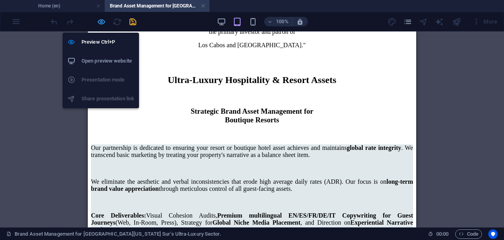
click at [99, 21] on icon "button" at bounding box center [101, 21] width 9 height 9
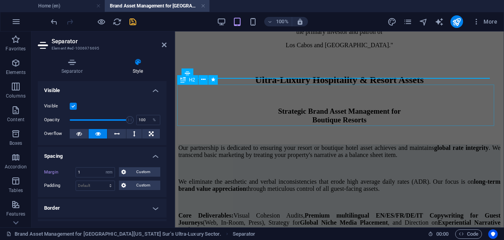
drag, startPoint x: 310, startPoint y: 77, endPoint x: 309, endPoint y: 125, distance: 48.1
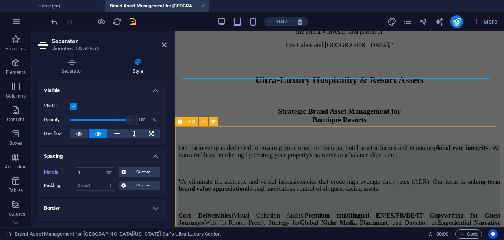
drag, startPoint x: 360, startPoint y: 78, endPoint x: 358, endPoint y: 132, distance: 54.4
drag, startPoint x: 347, startPoint y: 77, endPoint x: 347, endPoint y: 126, distance: 48.4
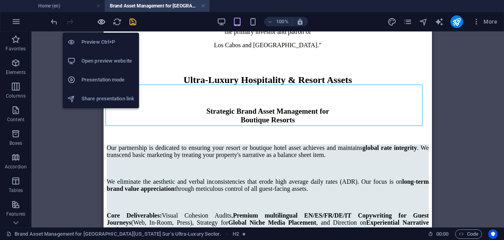
click at [104, 21] on icon "button" at bounding box center [101, 21] width 9 height 9
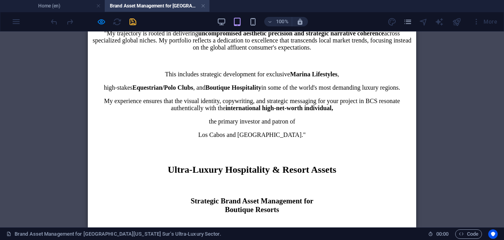
scroll to position [1334, 0]
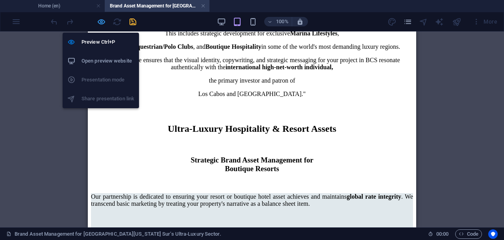
click at [101, 19] on icon "button" at bounding box center [101, 21] width 9 height 9
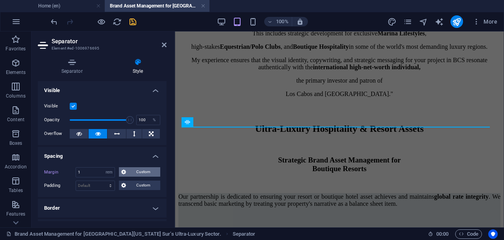
click at [130, 171] on span "Custom" at bounding box center [143, 171] width 30 height 9
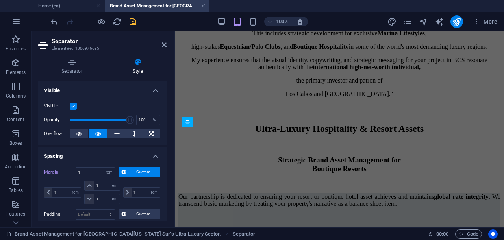
click at [129, 172] on span "Custom" at bounding box center [143, 171] width 30 height 9
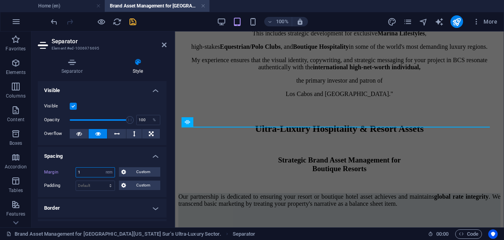
drag, startPoint x: 80, startPoint y: 173, endPoint x: 76, endPoint y: 172, distance: 4.0
click at [76, 172] on input "1" at bounding box center [95, 172] width 39 height 9
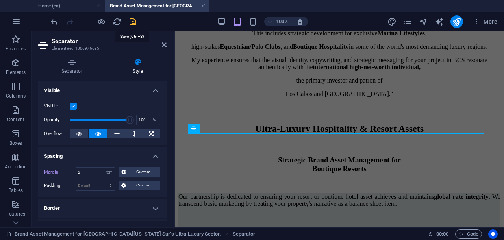
click at [132, 19] on icon "save" at bounding box center [132, 21] width 9 height 9
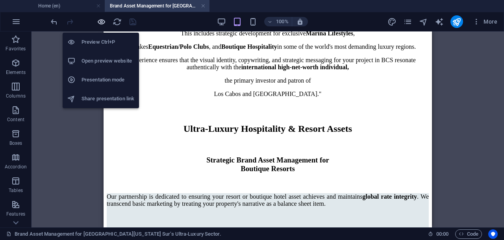
click at [101, 21] on icon "button" at bounding box center [101, 21] width 9 height 9
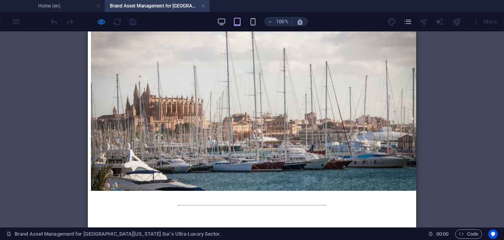
scroll to position [1789, 0]
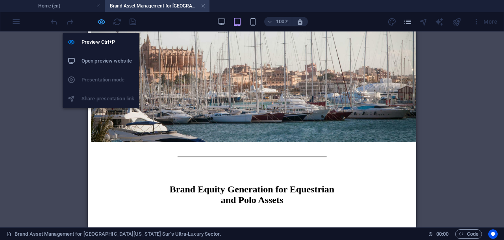
click at [98, 23] on icon "button" at bounding box center [101, 21] width 9 height 9
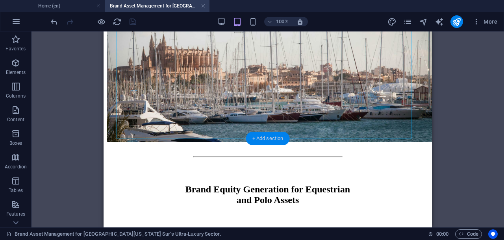
click at [275, 138] on div "+ Add section" at bounding box center [268, 138] width 44 height 13
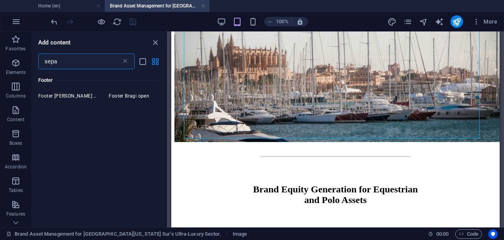
scroll to position [393, 0]
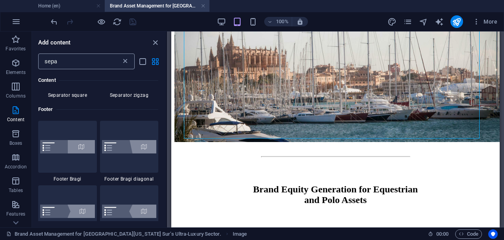
click at [124, 60] on icon at bounding box center [125, 61] width 8 height 8
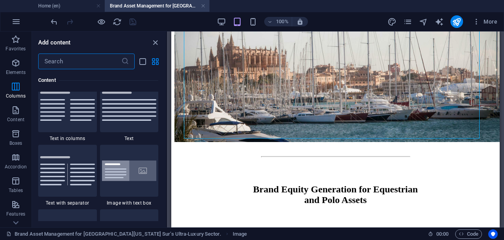
scroll to position [1469, 0]
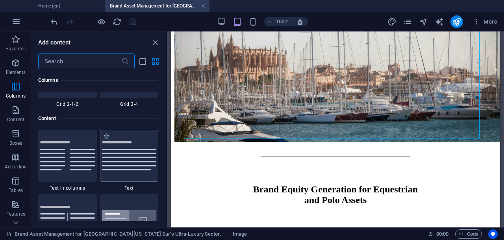
click at [143, 142] on img at bounding box center [129, 155] width 55 height 29
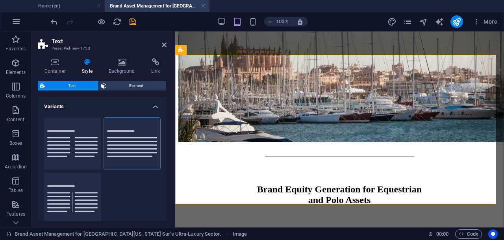
scroll to position [1886, 0]
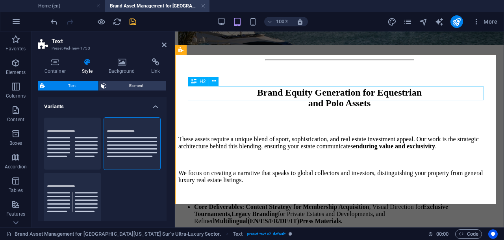
drag, startPoint x: 356, startPoint y: 59, endPoint x: 213, endPoint y: 95, distance: 147.8
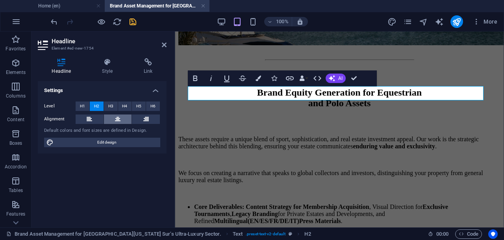
click at [118, 119] on icon at bounding box center [118, 119] width 6 height 9
click at [106, 66] on icon at bounding box center [107, 62] width 39 height 8
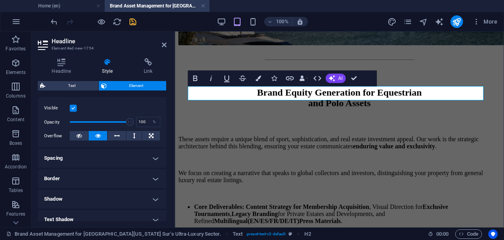
scroll to position [148, 0]
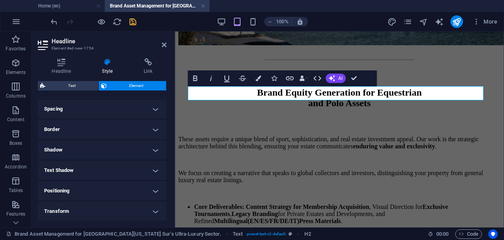
click at [150, 169] on h4 "Text Shadow" at bounding box center [102, 170] width 129 height 19
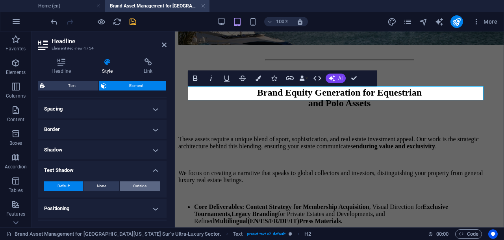
click at [139, 183] on span "Outside" at bounding box center [139, 186] width 13 height 9
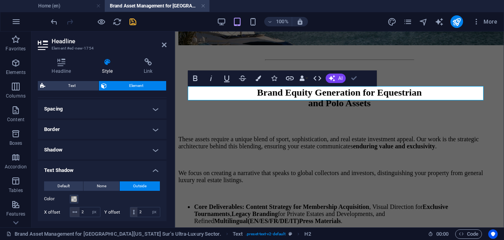
drag, startPoint x: 247, startPoint y: 47, endPoint x: 350, endPoint y: 79, distance: 108.3
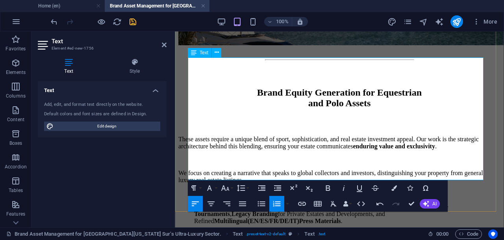
scroll to position [1936, 0]
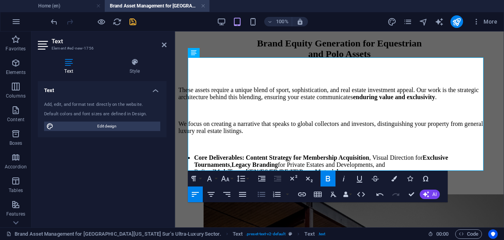
click at [260, 192] on icon "button" at bounding box center [261, 194] width 7 height 5
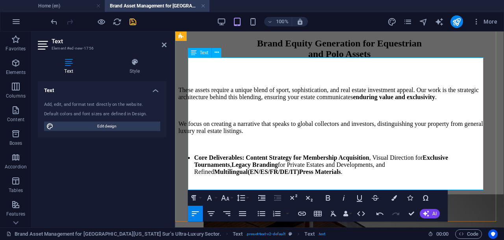
click at [260, 212] on icon "button" at bounding box center [261, 213] width 7 height 5
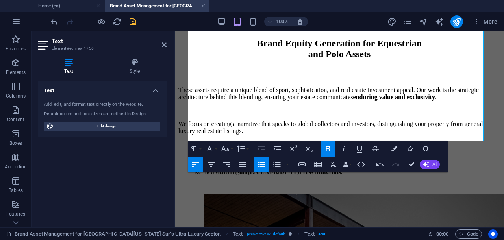
scroll to position [1985, 0]
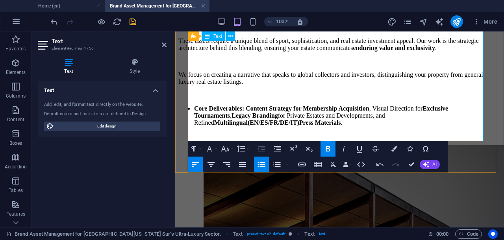
click at [258, 163] on icon "button" at bounding box center [261, 164] width 7 height 5
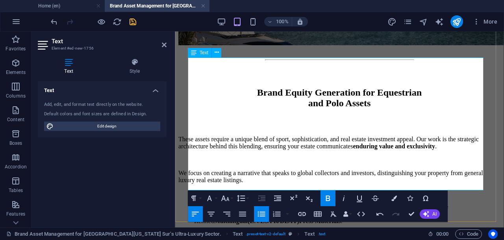
scroll to position [1936, 0]
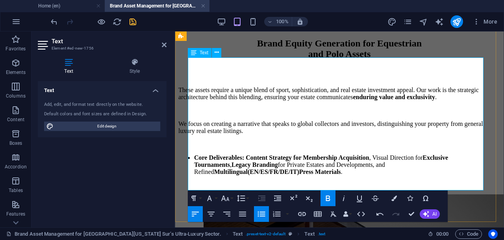
drag, startPoint x: 188, startPoint y: 61, endPoint x: 400, endPoint y: 185, distance: 245.2
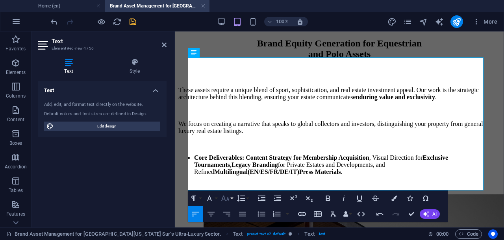
drag, startPoint x: 228, startPoint y: 199, endPoint x: 116, endPoint y: 158, distance: 119.3
click at [228, 199] on icon "button" at bounding box center [225, 199] width 8 height 6
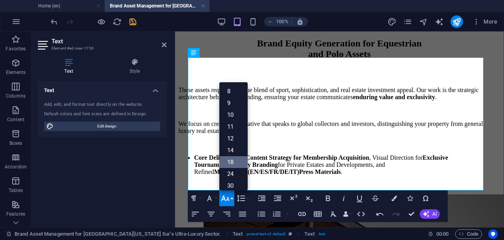
click at [234, 161] on link "18" at bounding box center [233, 162] width 28 height 12
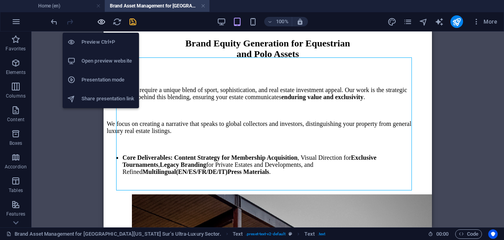
click at [98, 19] on icon "button" at bounding box center [101, 21] width 9 height 9
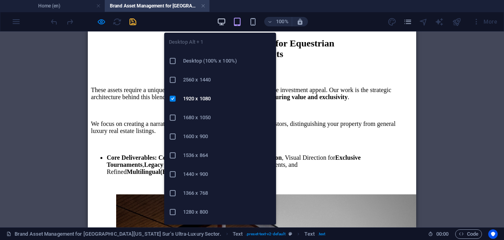
click at [223, 20] on icon "button" at bounding box center [221, 21] width 9 height 9
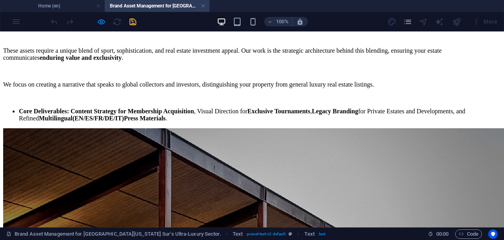
scroll to position [2027, 0]
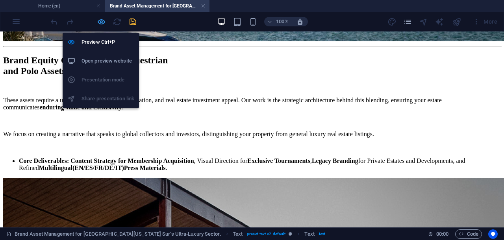
click at [99, 21] on icon "button" at bounding box center [101, 21] width 9 height 9
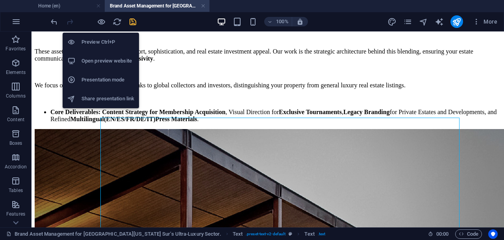
scroll to position [2019, 0]
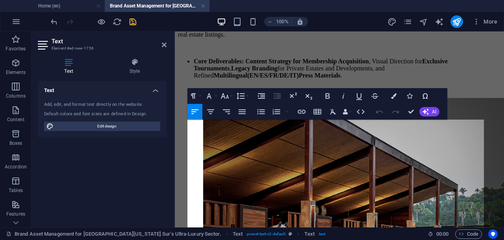
scroll to position [1875, 0]
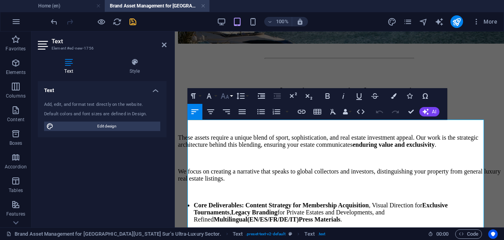
click at [229, 97] on icon "button" at bounding box center [224, 95] width 9 height 9
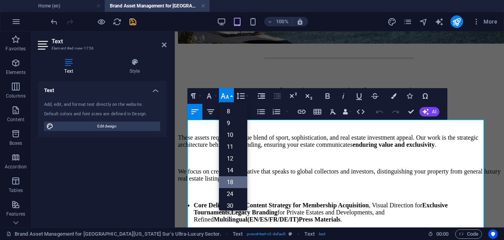
click at [232, 178] on link "18" at bounding box center [233, 182] width 28 height 12
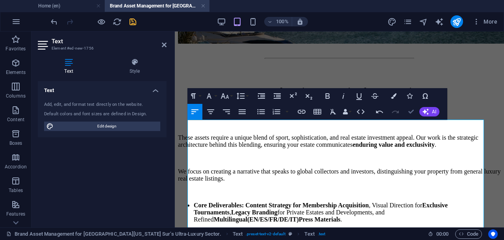
drag, startPoint x: 410, startPoint y: 109, endPoint x: 326, endPoint y: 91, distance: 85.7
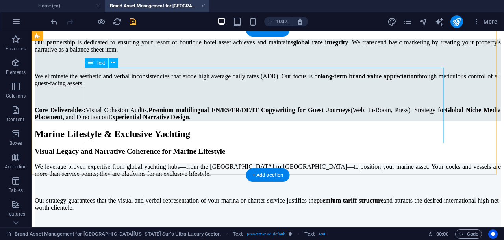
scroll to position [1453, 0]
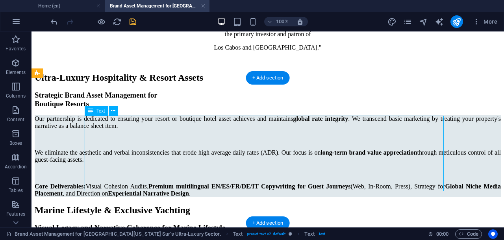
scroll to position [1500, 0]
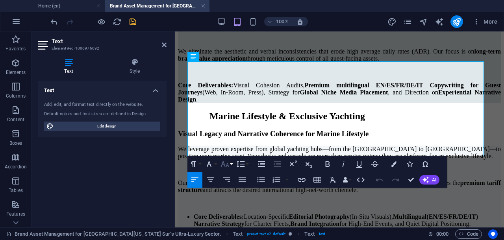
click at [227, 165] on icon "button" at bounding box center [224, 163] width 9 height 9
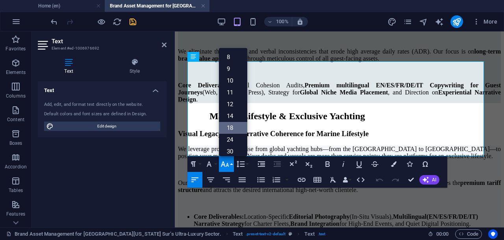
click at [228, 128] on link "18" at bounding box center [233, 128] width 28 height 12
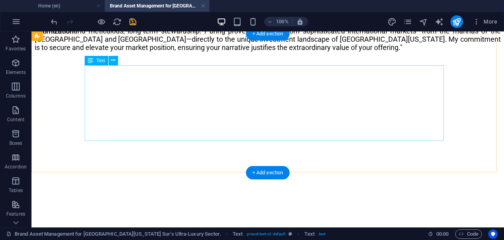
scroll to position [1015, 0]
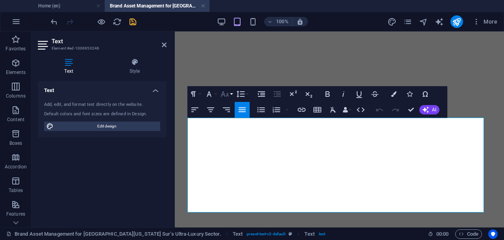
click at [227, 96] on icon "button" at bounding box center [224, 93] width 9 height 9
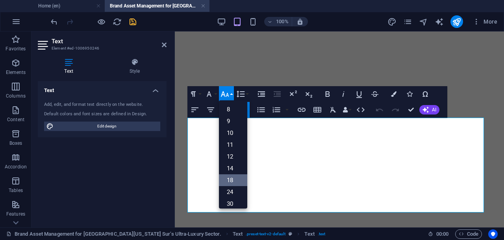
click at [230, 178] on link "18" at bounding box center [233, 180] width 28 height 12
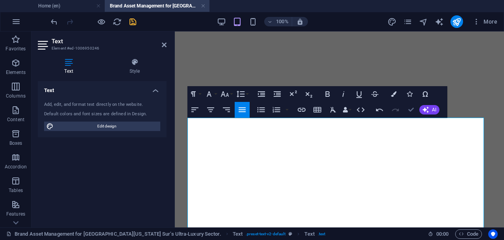
drag, startPoint x: 411, startPoint y: 109, endPoint x: 263, endPoint y: 111, distance: 148.1
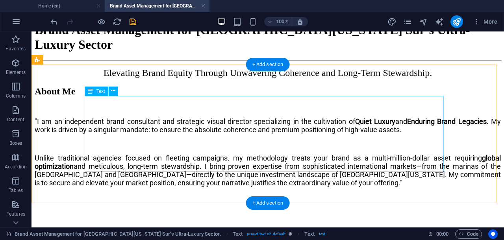
scroll to position [855, 0]
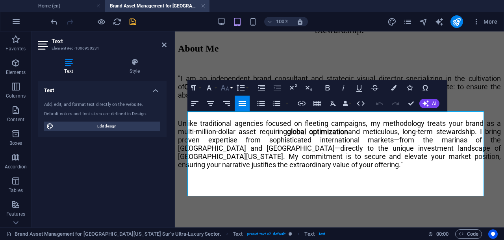
click at [230, 90] on button "Font Size" at bounding box center [226, 88] width 15 height 16
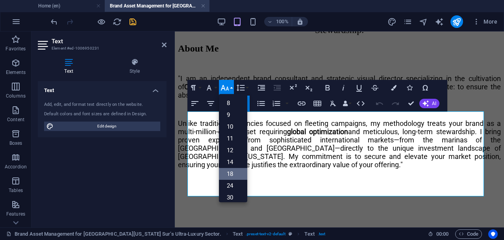
drag, startPoint x: 229, startPoint y: 171, endPoint x: 199, endPoint y: 82, distance: 94.5
click at [229, 171] on link "18" at bounding box center [233, 174] width 28 height 12
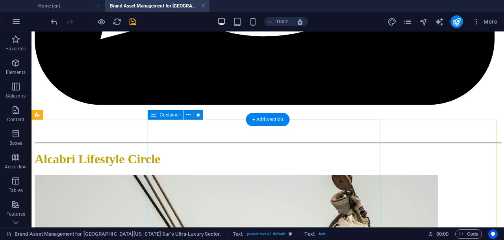
scroll to position [594, 0]
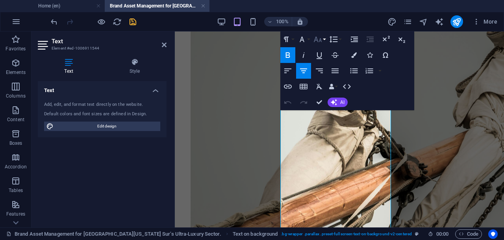
click at [319, 39] on icon "button" at bounding box center [317, 39] width 9 height 9
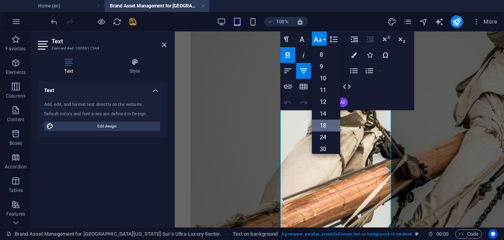
drag, startPoint x: 328, startPoint y: 122, endPoint x: 151, endPoint y: 85, distance: 180.7
click at [328, 122] on link "18" at bounding box center [326, 126] width 28 height 12
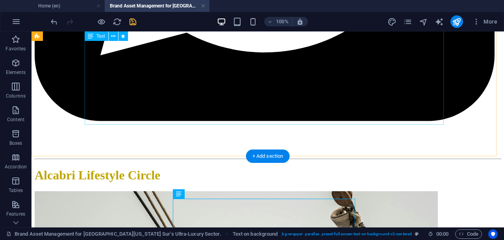
scroll to position [441, 0]
